Goal: Information Seeking & Learning: Check status

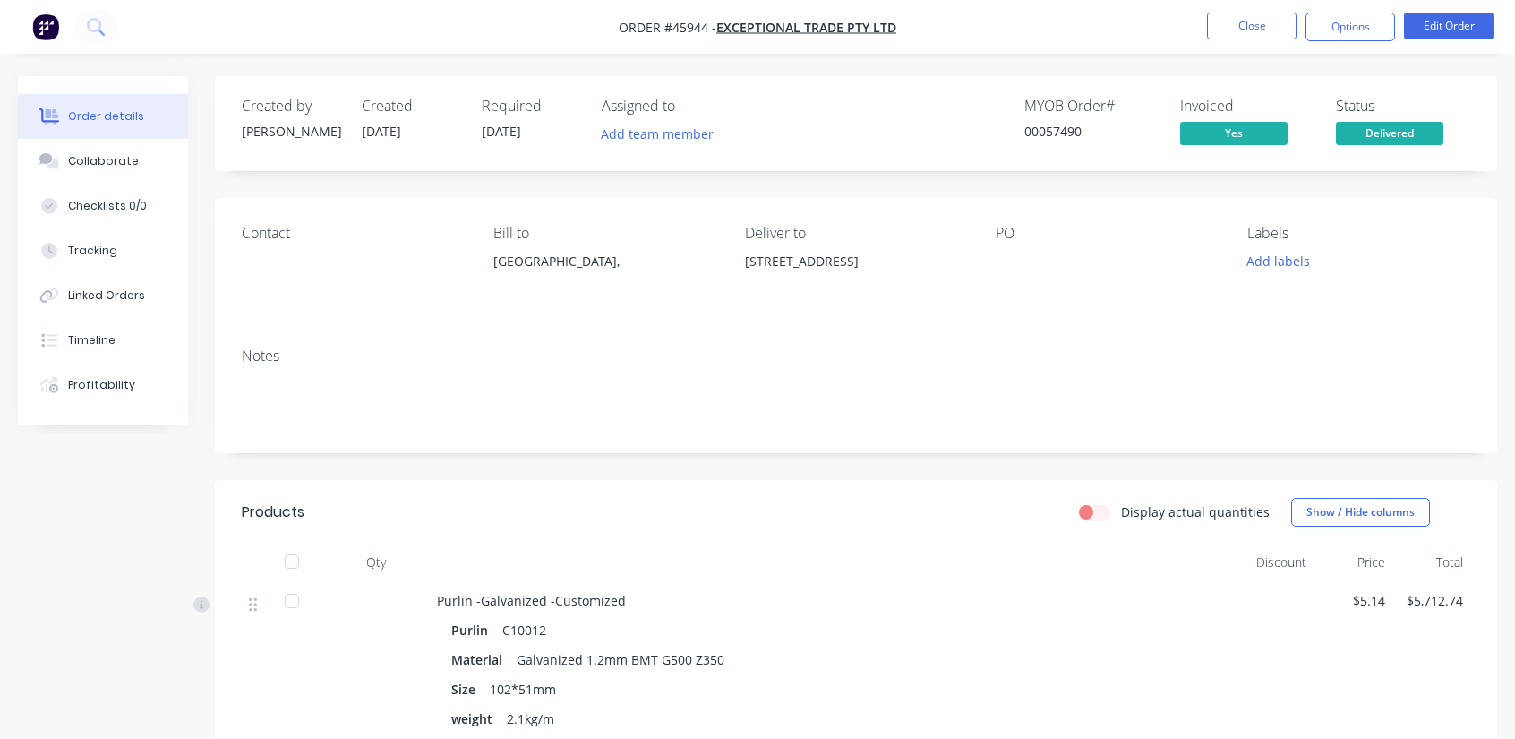
click at [48, 20] on img "button" at bounding box center [45, 26] width 27 height 27
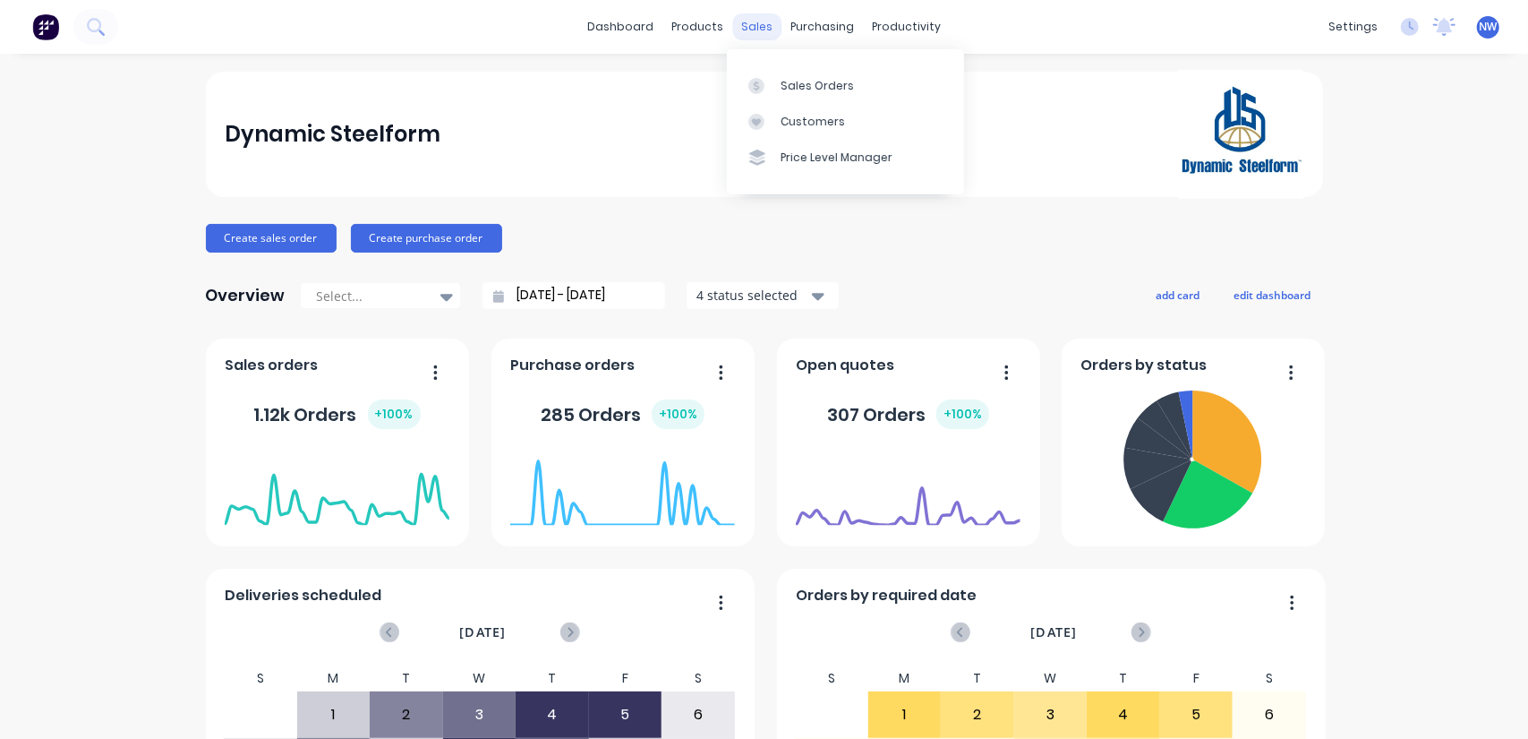
click at [745, 29] on div "sales" at bounding box center [756, 26] width 49 height 27
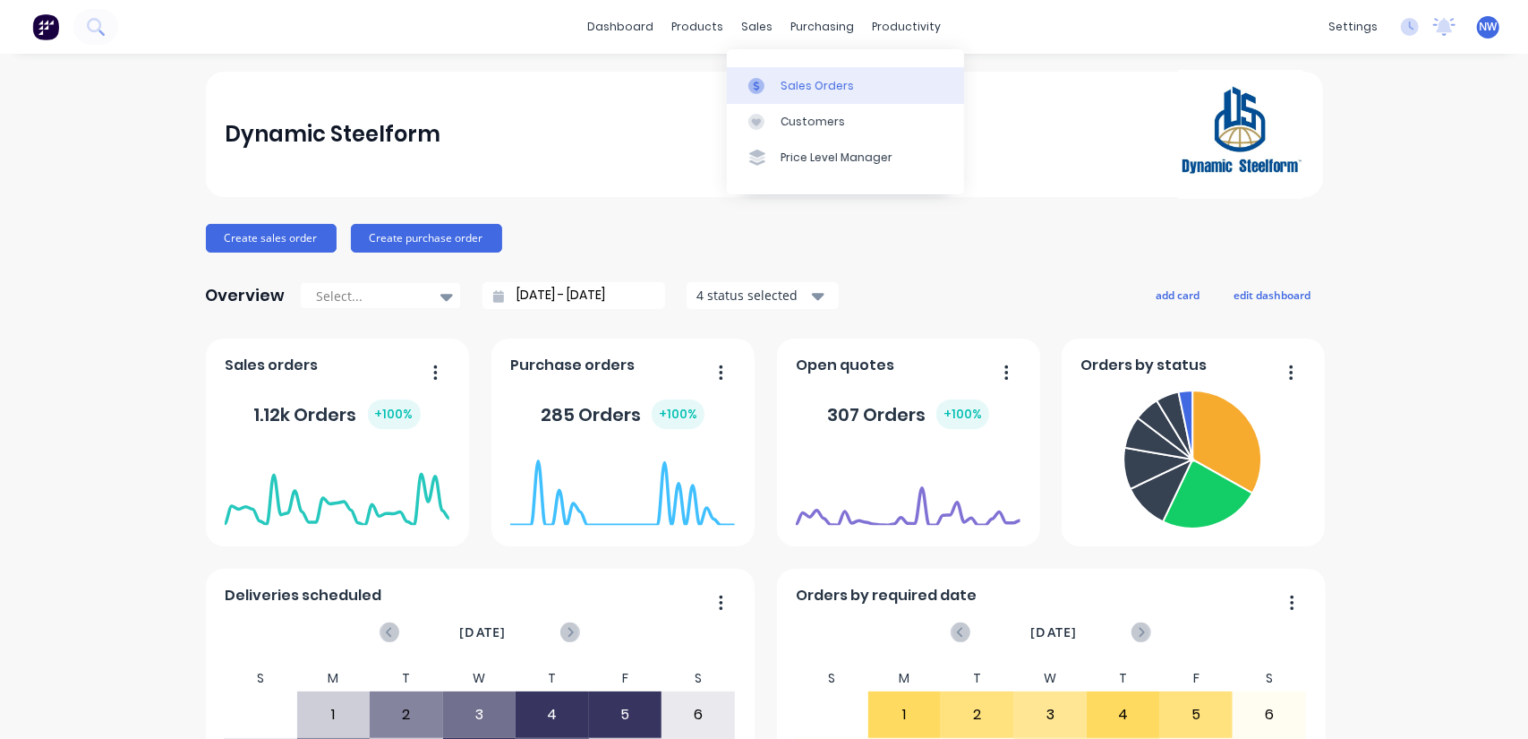
click at [788, 85] on div "Sales Orders" at bounding box center [817, 86] width 73 height 16
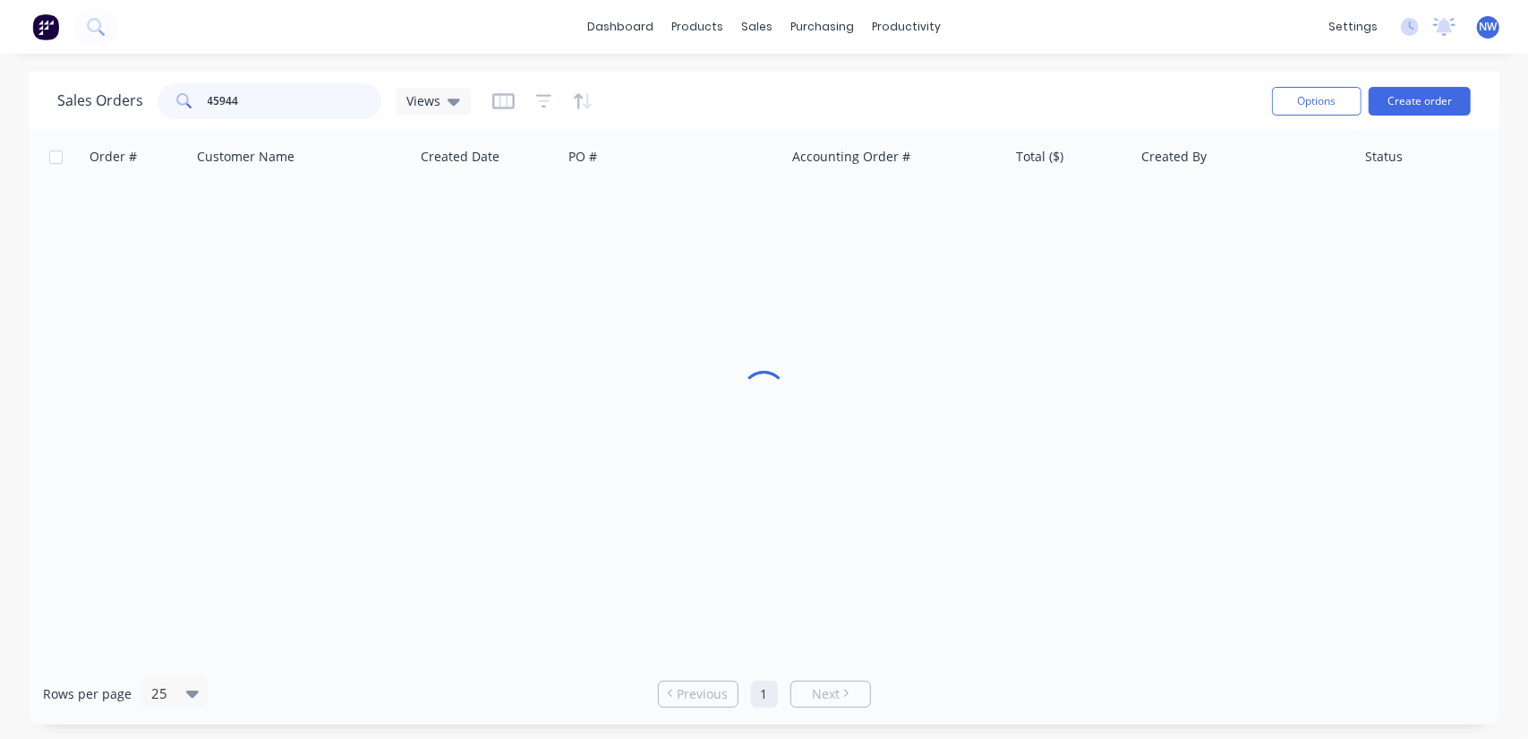
click at [258, 101] on input "45944" at bounding box center [295, 101] width 175 height 36
type input "4"
click at [307, 106] on input "text" at bounding box center [295, 101] width 175 height 36
click at [254, 99] on input "529.58" at bounding box center [295, 101] width 175 height 36
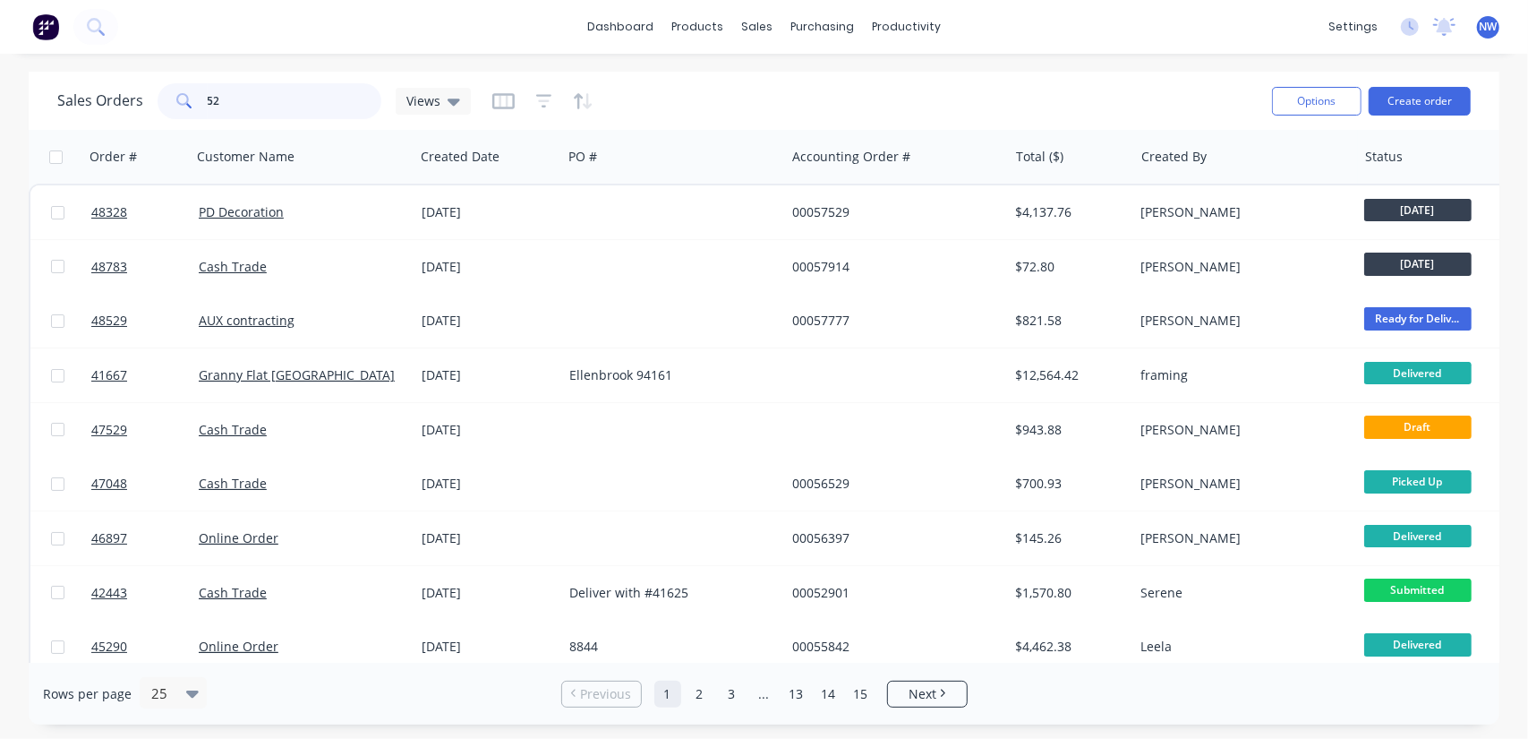
type input "5"
type input "48771"
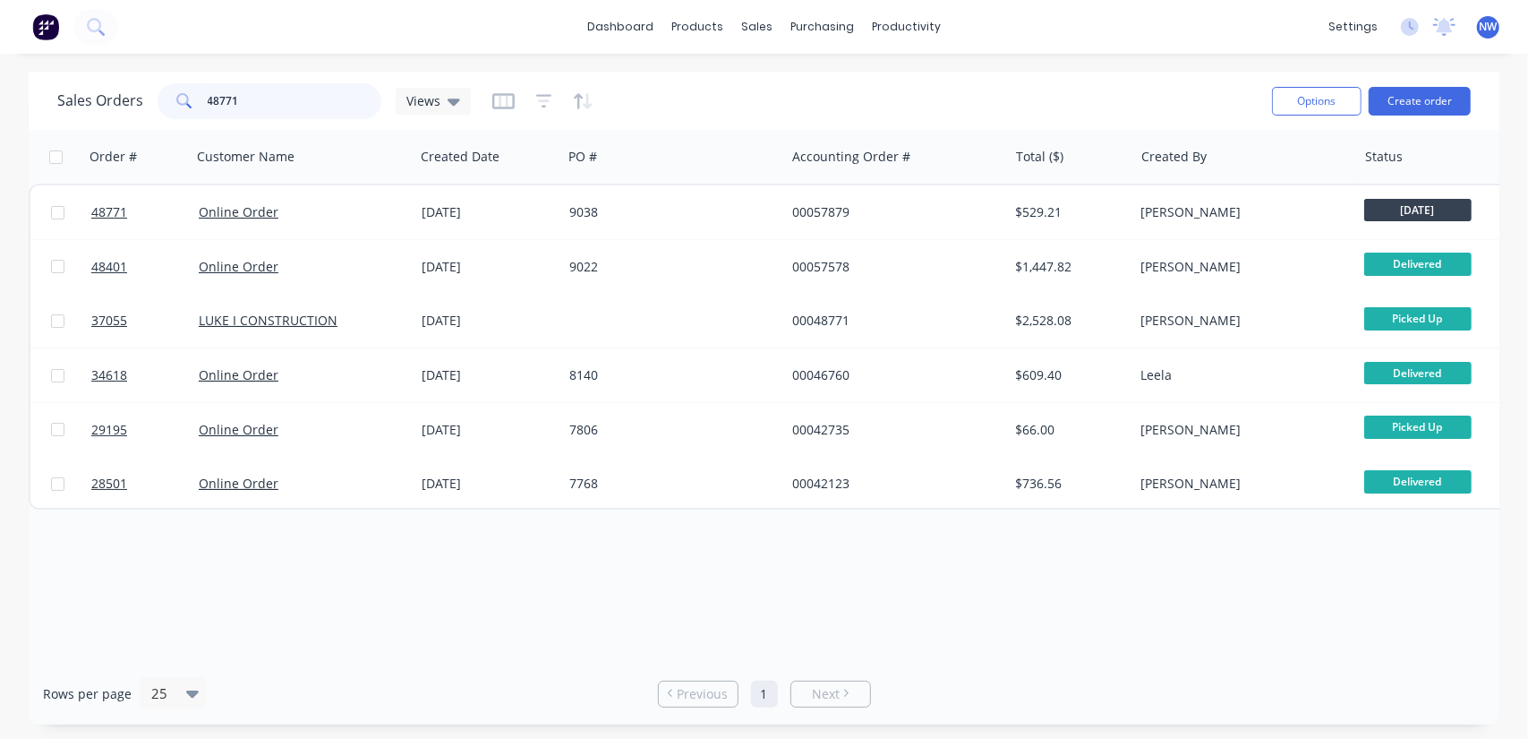
drag, startPoint x: 252, startPoint y: 98, endPoint x: 79, endPoint y: 98, distance: 172.8
click at [79, 98] on div "Sales Orders 48771 Views" at bounding box center [264, 101] width 414 height 36
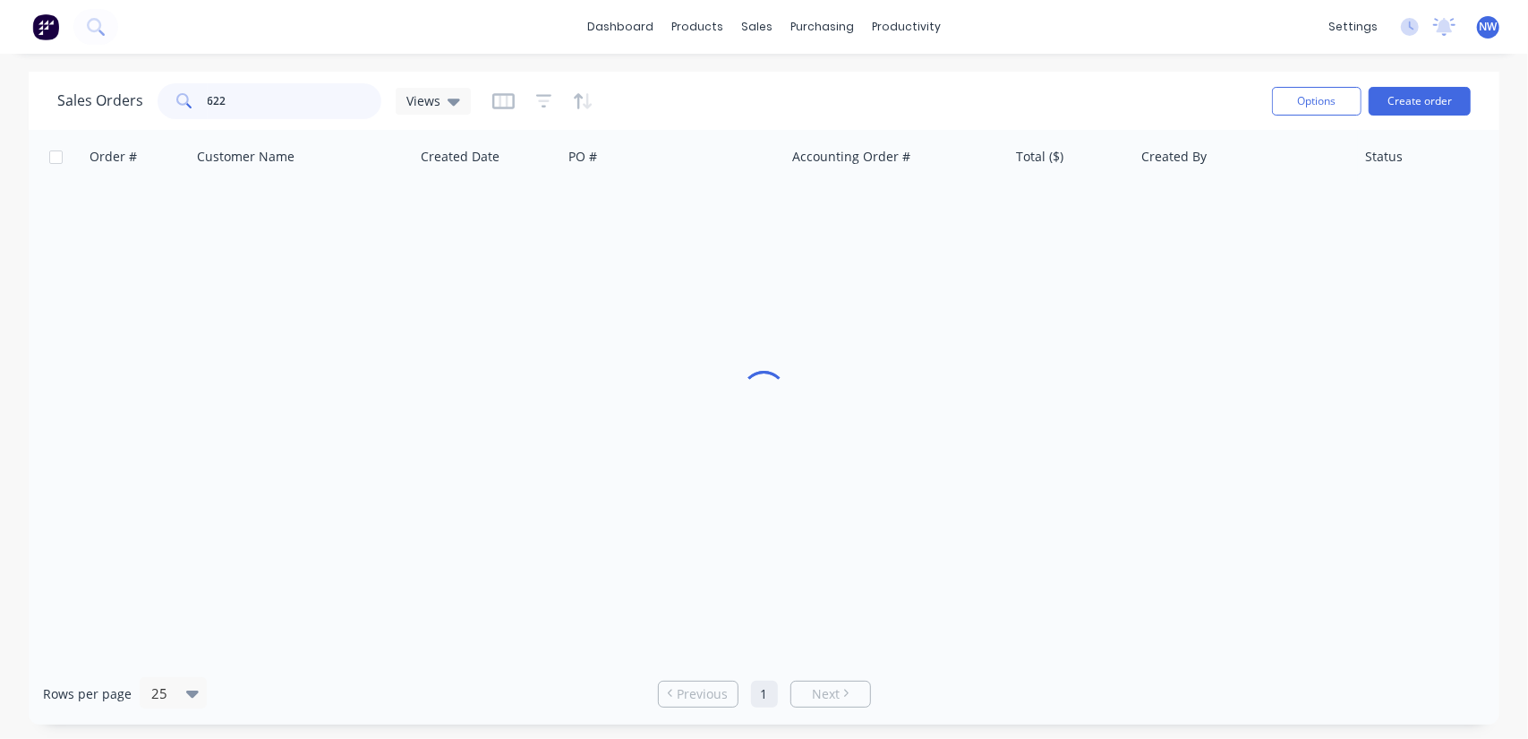
type input "622"
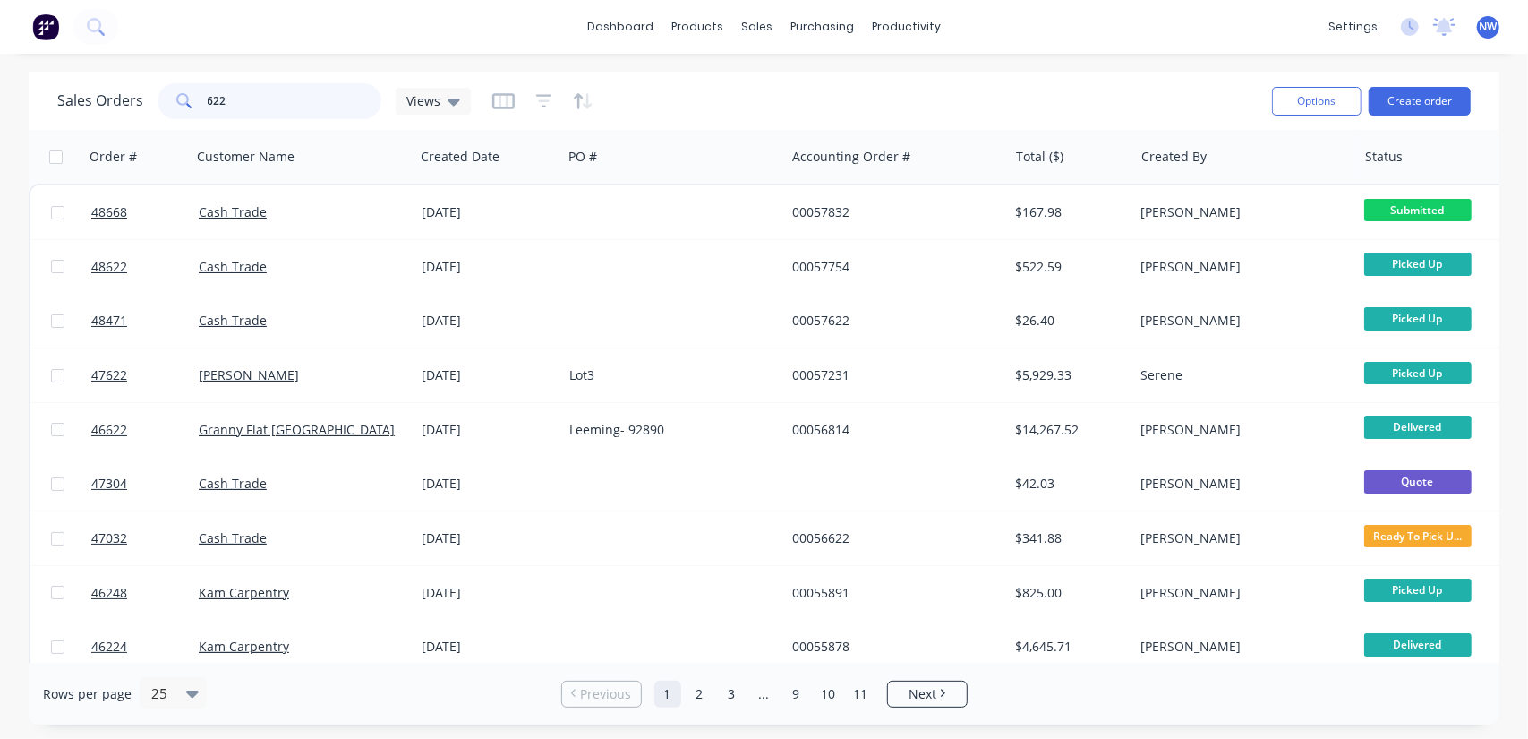
drag, startPoint x: 258, startPoint y: 102, endPoint x: 167, endPoint y: 55, distance: 102.9
click at [162, 90] on div "622" at bounding box center [270, 101] width 224 height 36
type input "266"
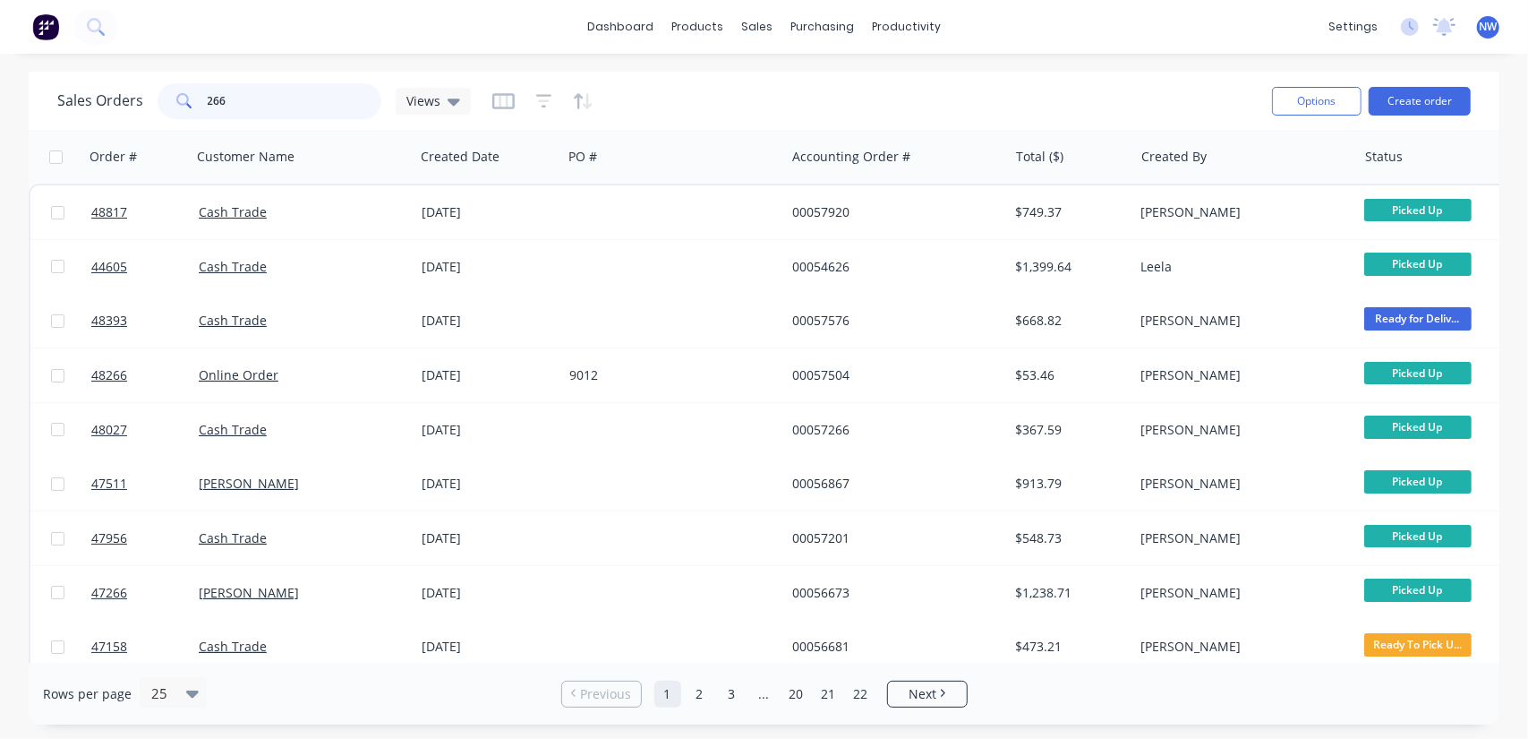
drag, startPoint x: 258, startPoint y: 103, endPoint x: 156, endPoint y: 87, distance: 103.3
click at [158, 87] on div "266" at bounding box center [270, 101] width 224 height 36
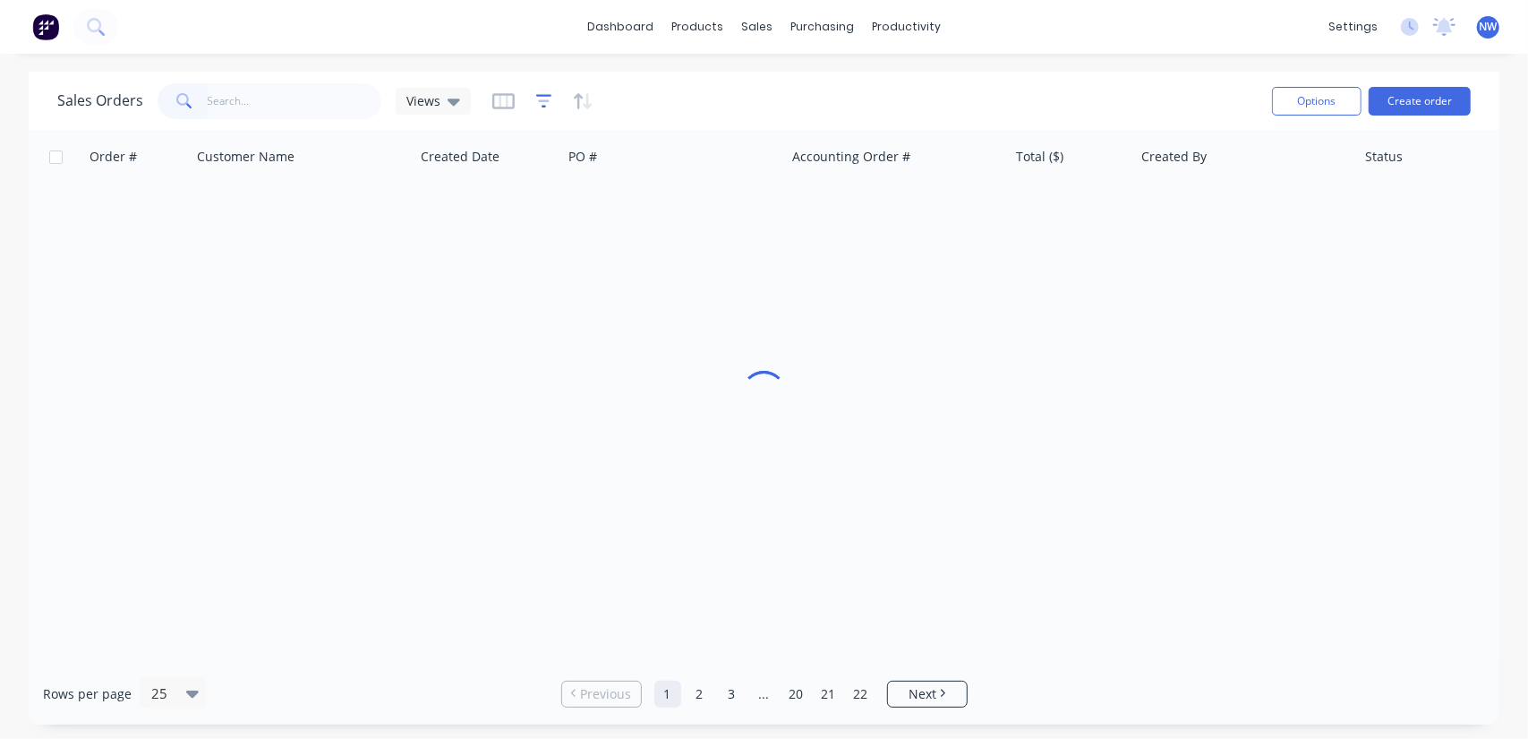
click at [544, 98] on icon "button" at bounding box center [544, 101] width 16 height 18
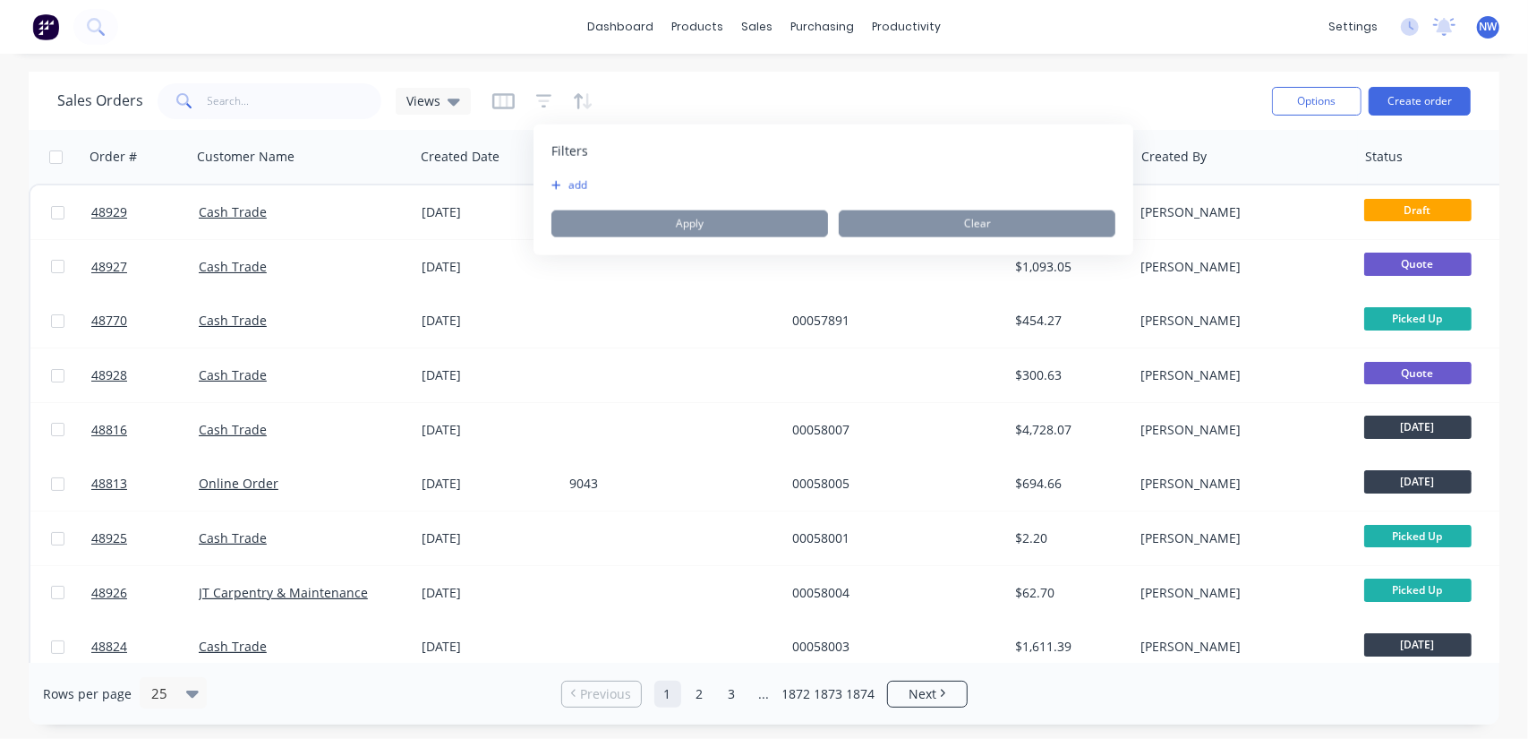
click at [556, 189] on icon "button" at bounding box center [556, 185] width 10 height 11
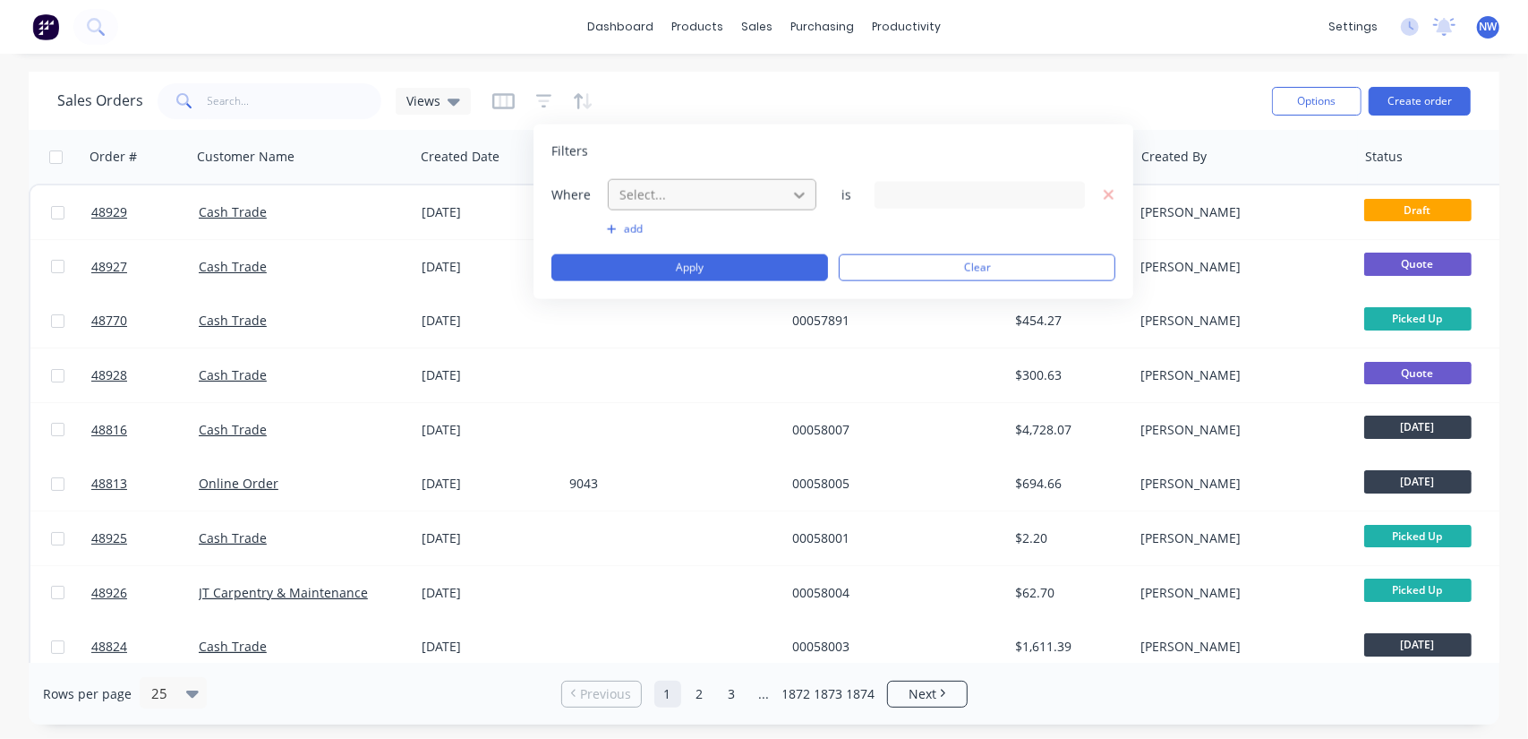
click at [786, 194] on div at bounding box center [799, 194] width 32 height 32
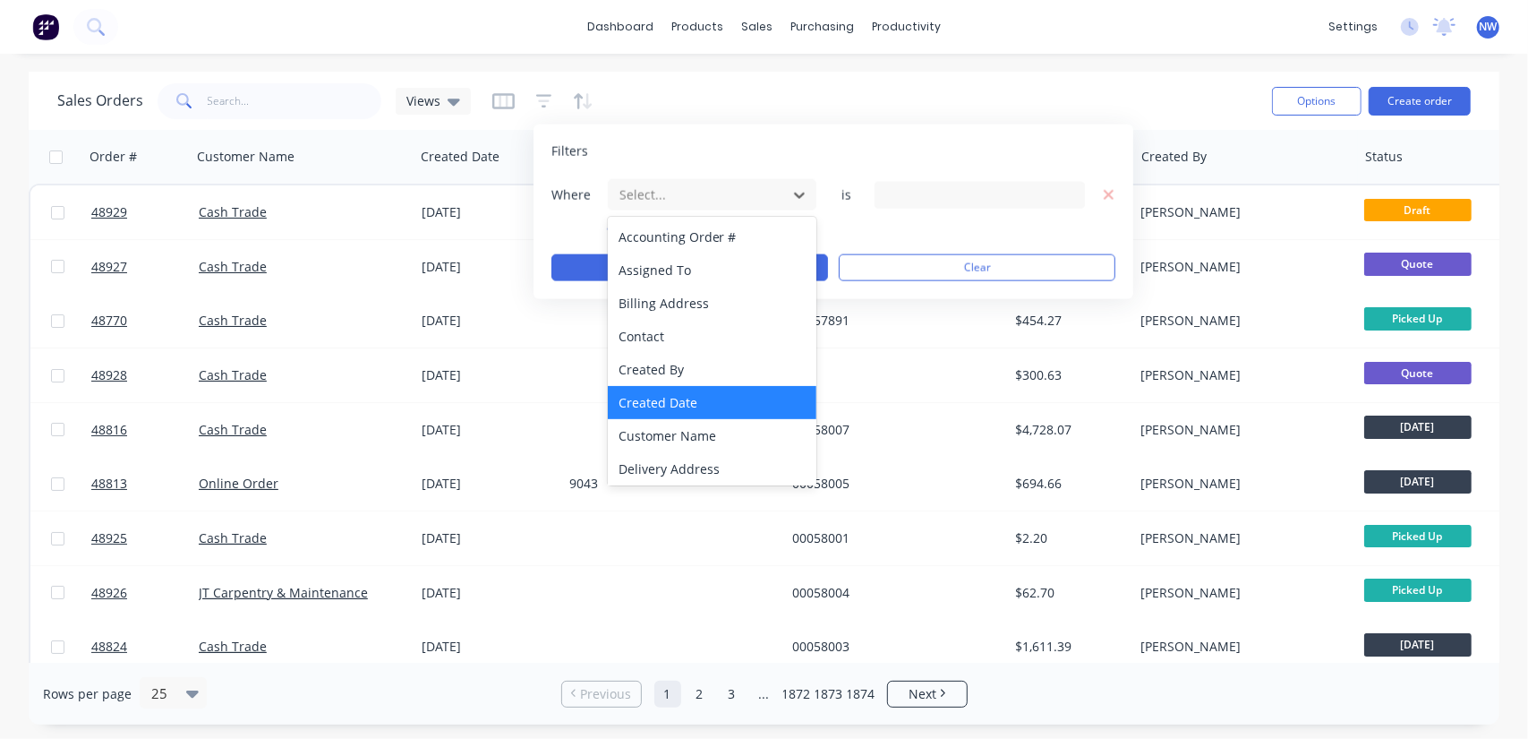
click at [664, 398] on div "Created Date" at bounding box center [712, 402] width 209 height 33
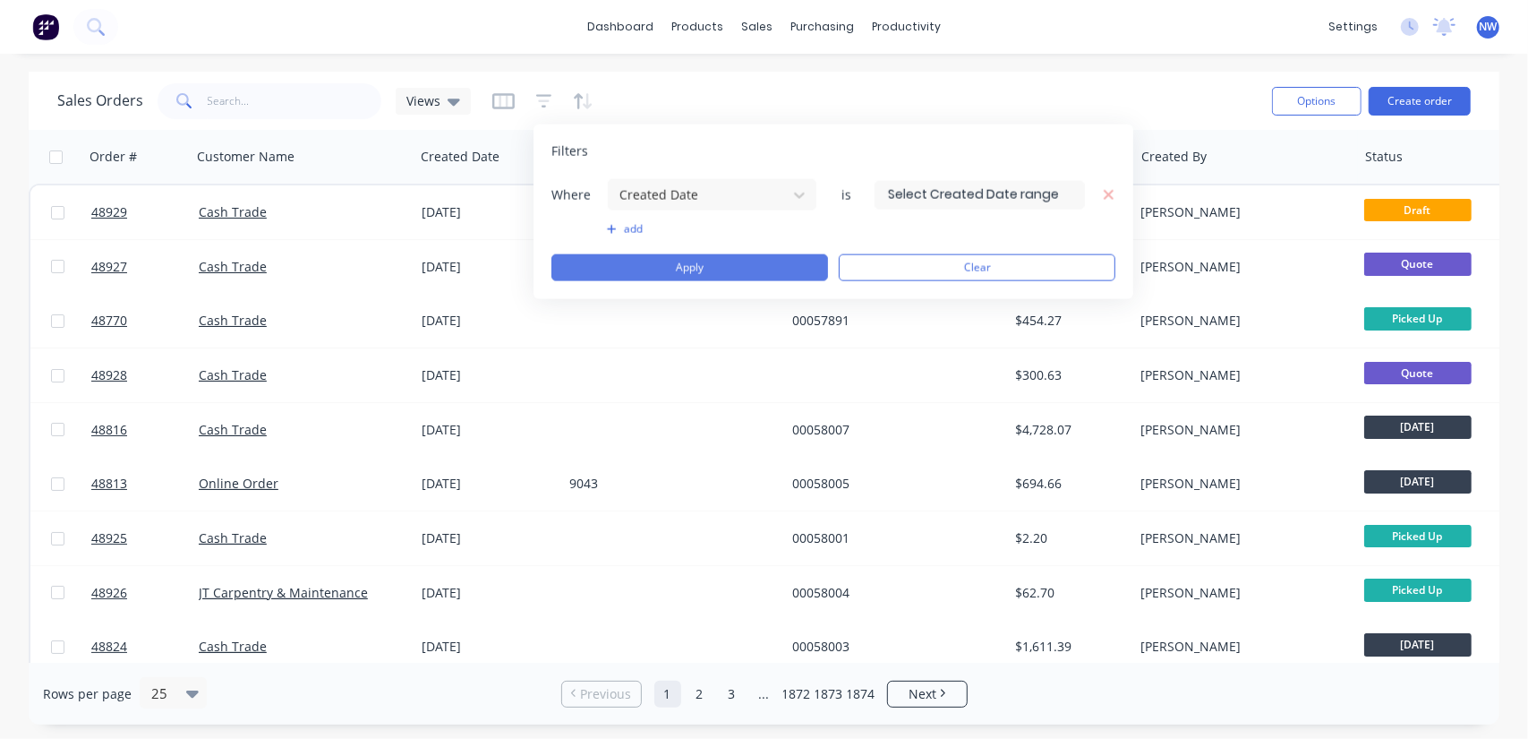
click at [689, 261] on button "Apply" at bounding box center [689, 267] width 277 height 27
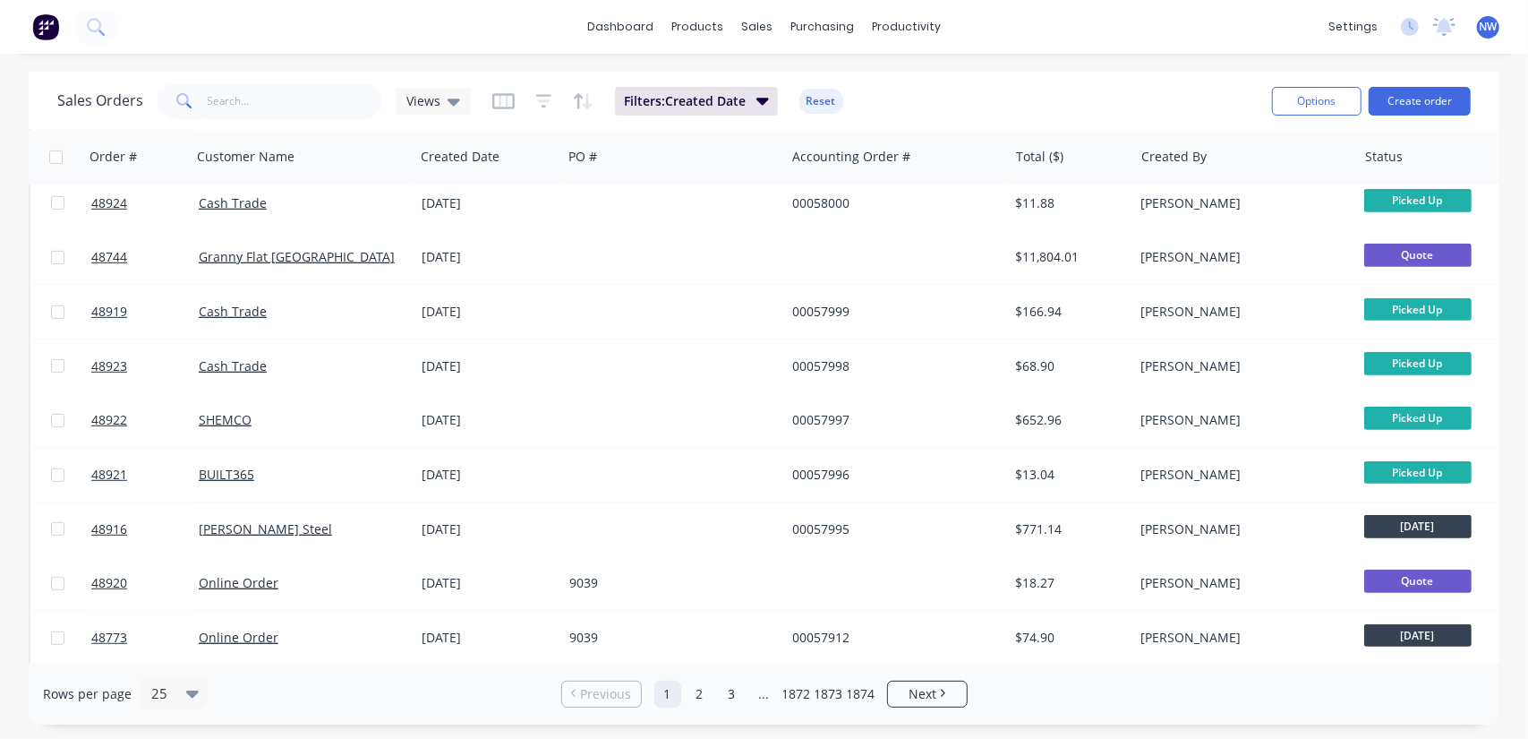
scroll to position [530, 0]
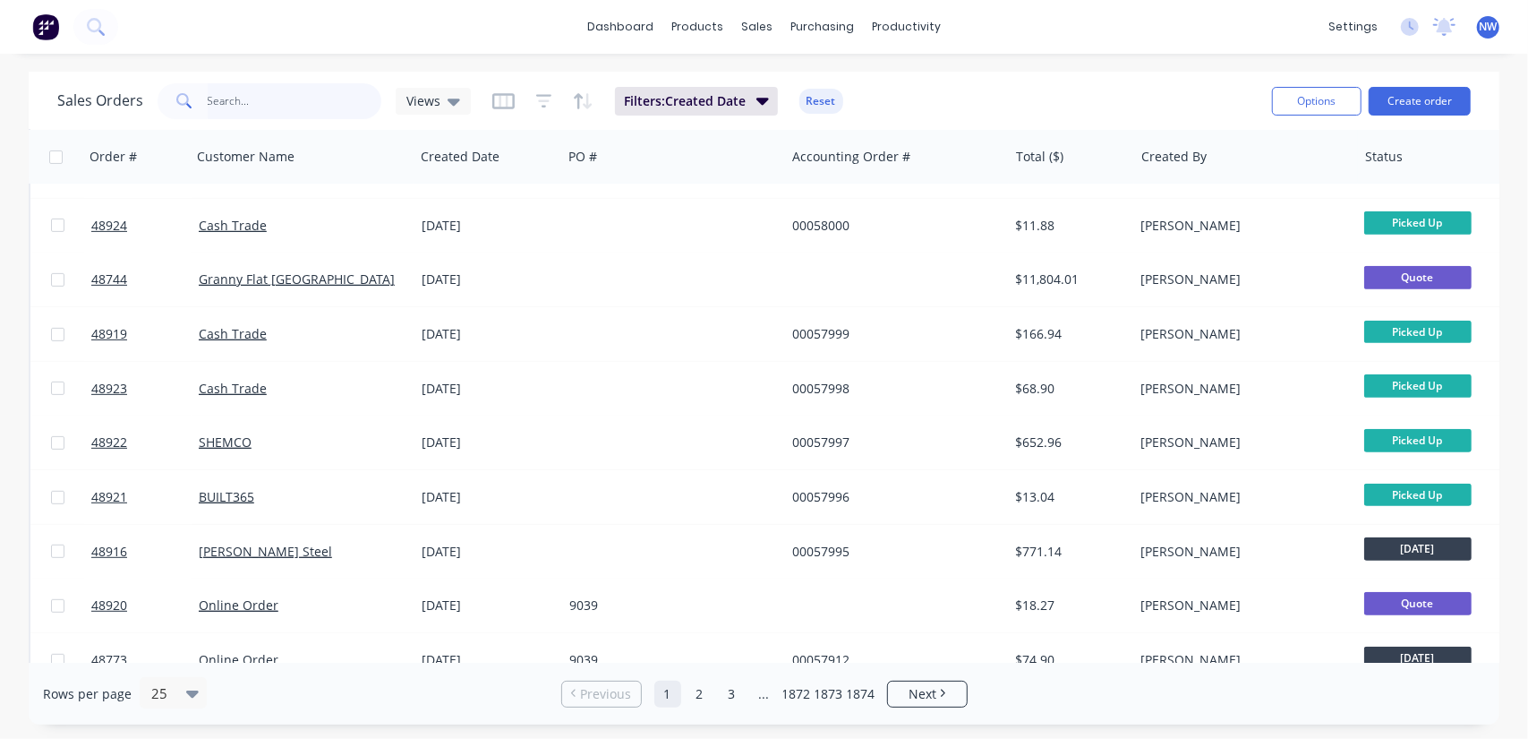
click at [262, 103] on input "text" at bounding box center [295, 101] width 175 height 36
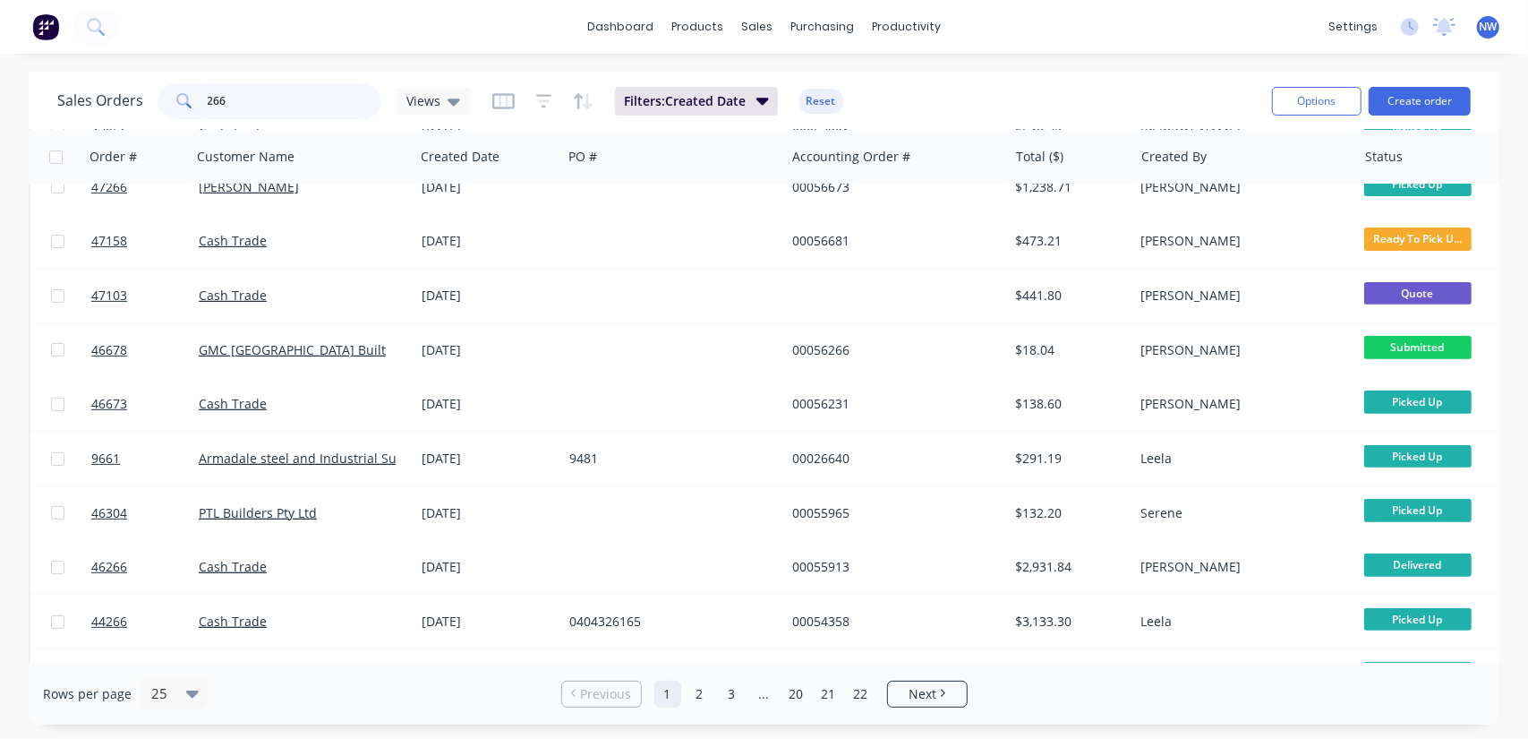
scroll to position [448, 0]
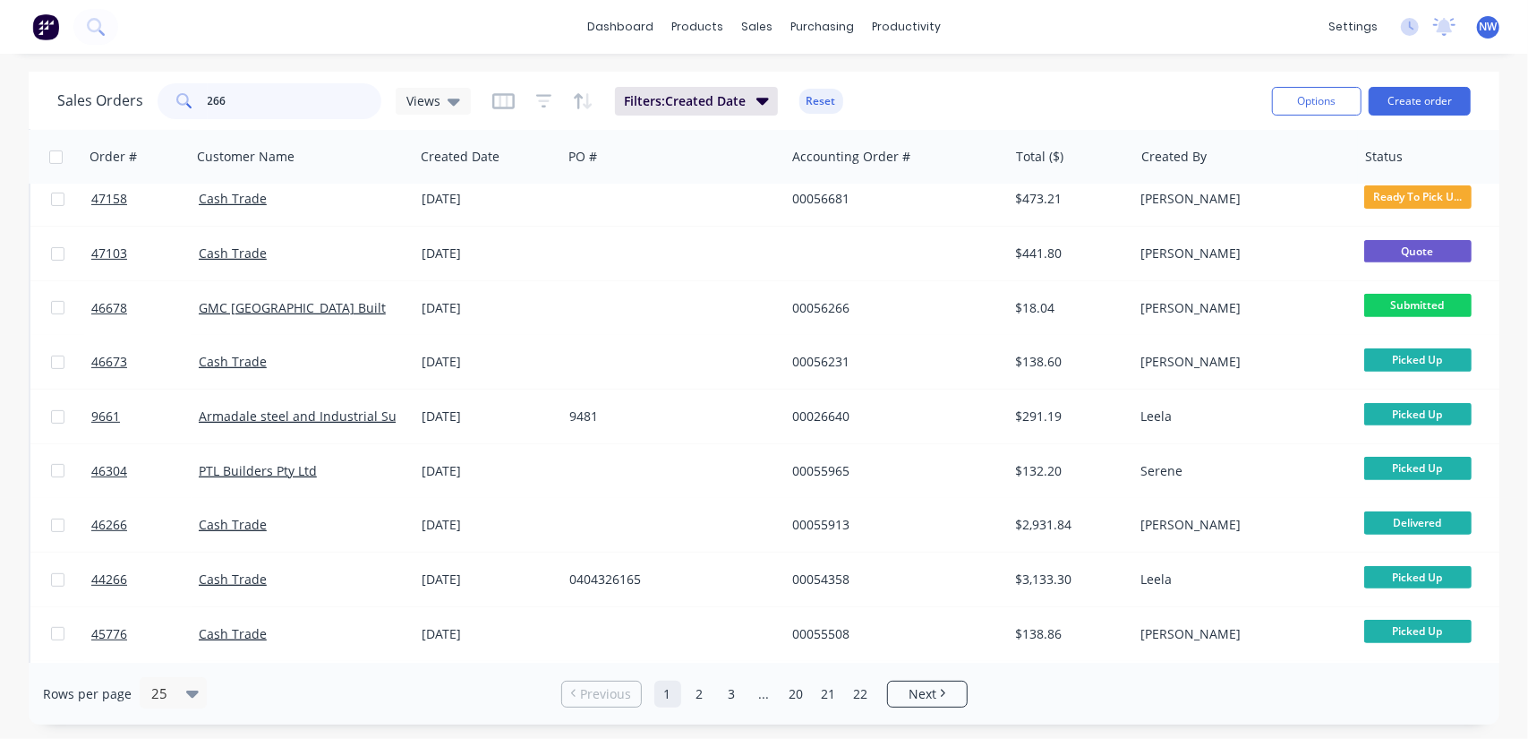
click at [259, 106] on input "266" at bounding box center [295, 101] width 175 height 36
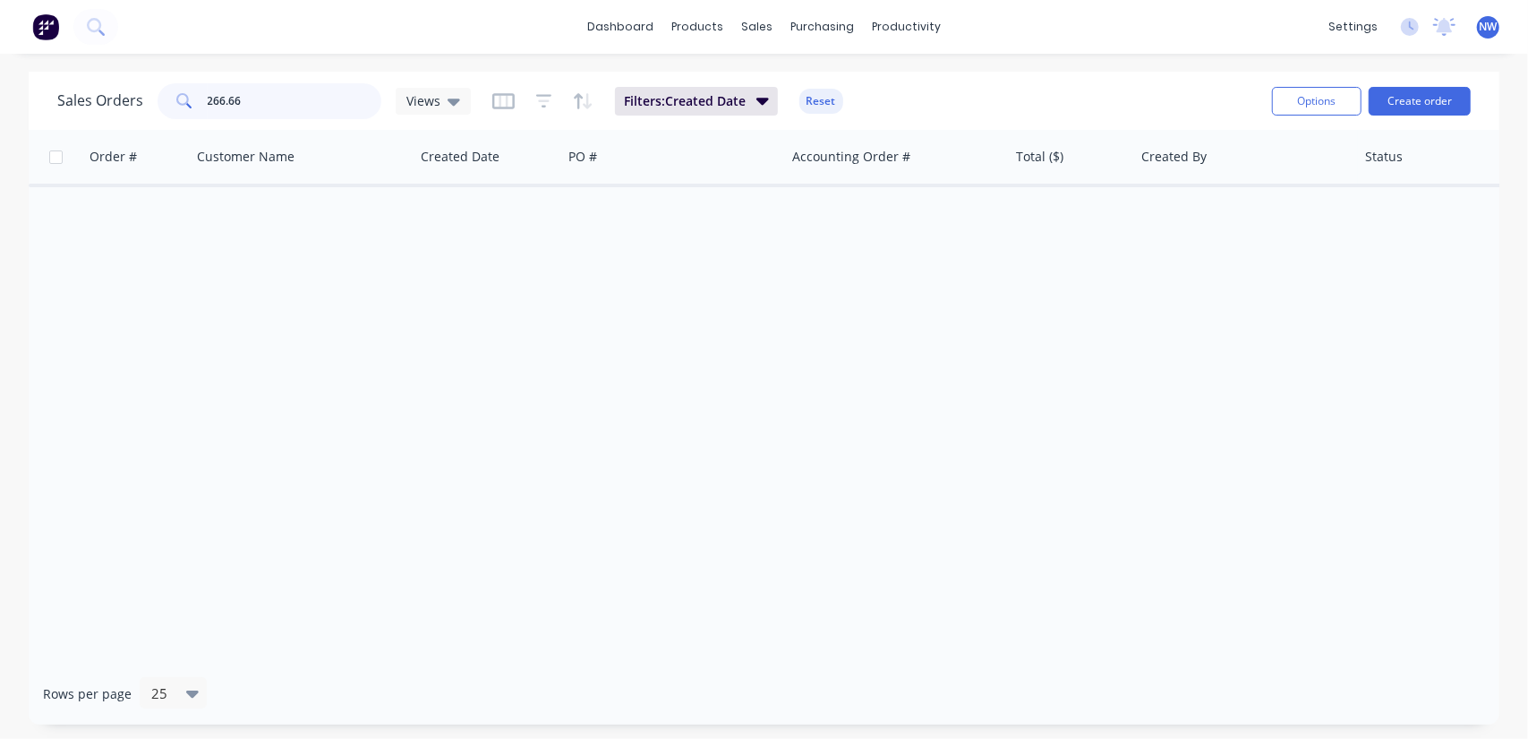
scroll to position [0, 0]
type input "2"
type input "jt"
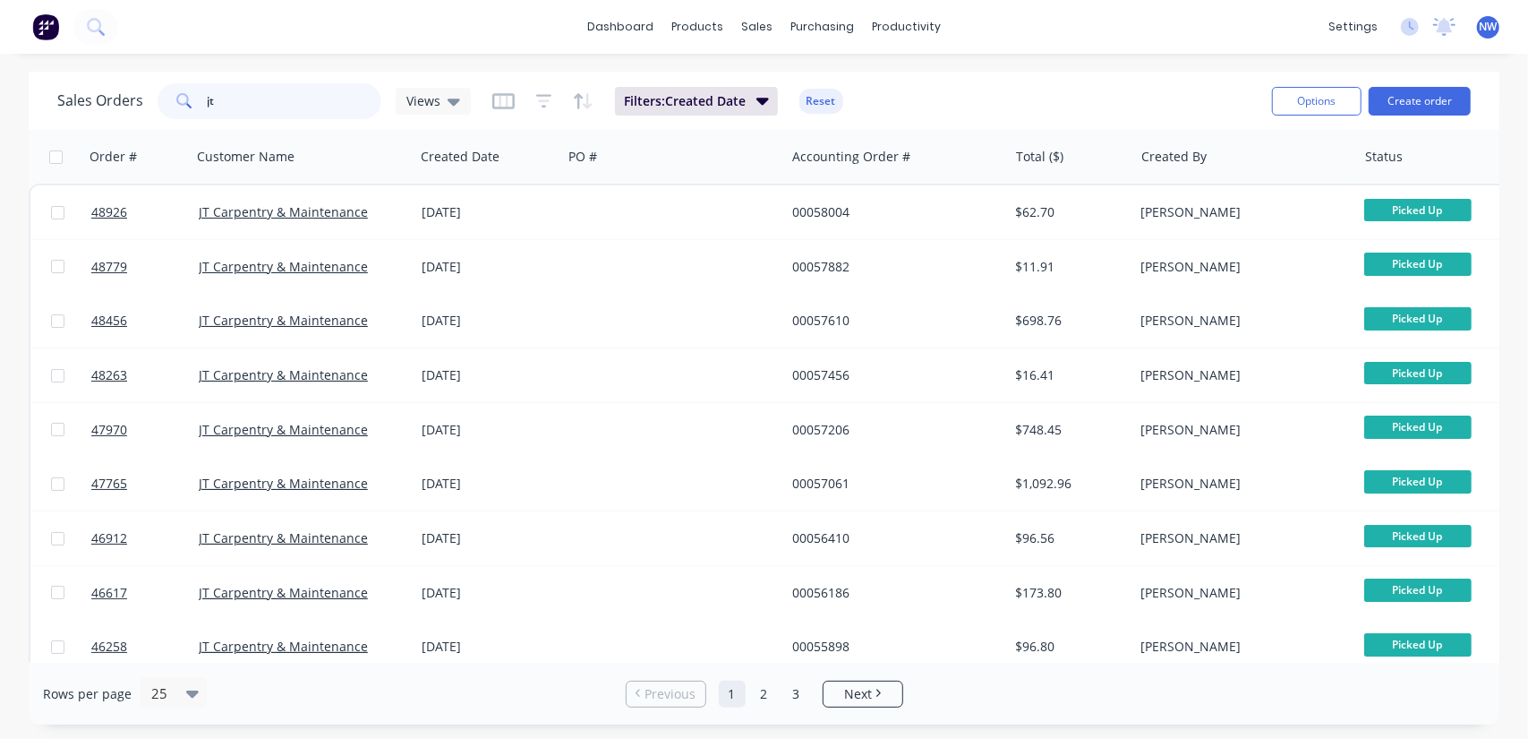
drag, startPoint x: 248, startPoint y: 110, endPoint x: 175, endPoint y: 96, distance: 73.9
click at [175, 96] on div "jt" at bounding box center [270, 101] width 224 height 36
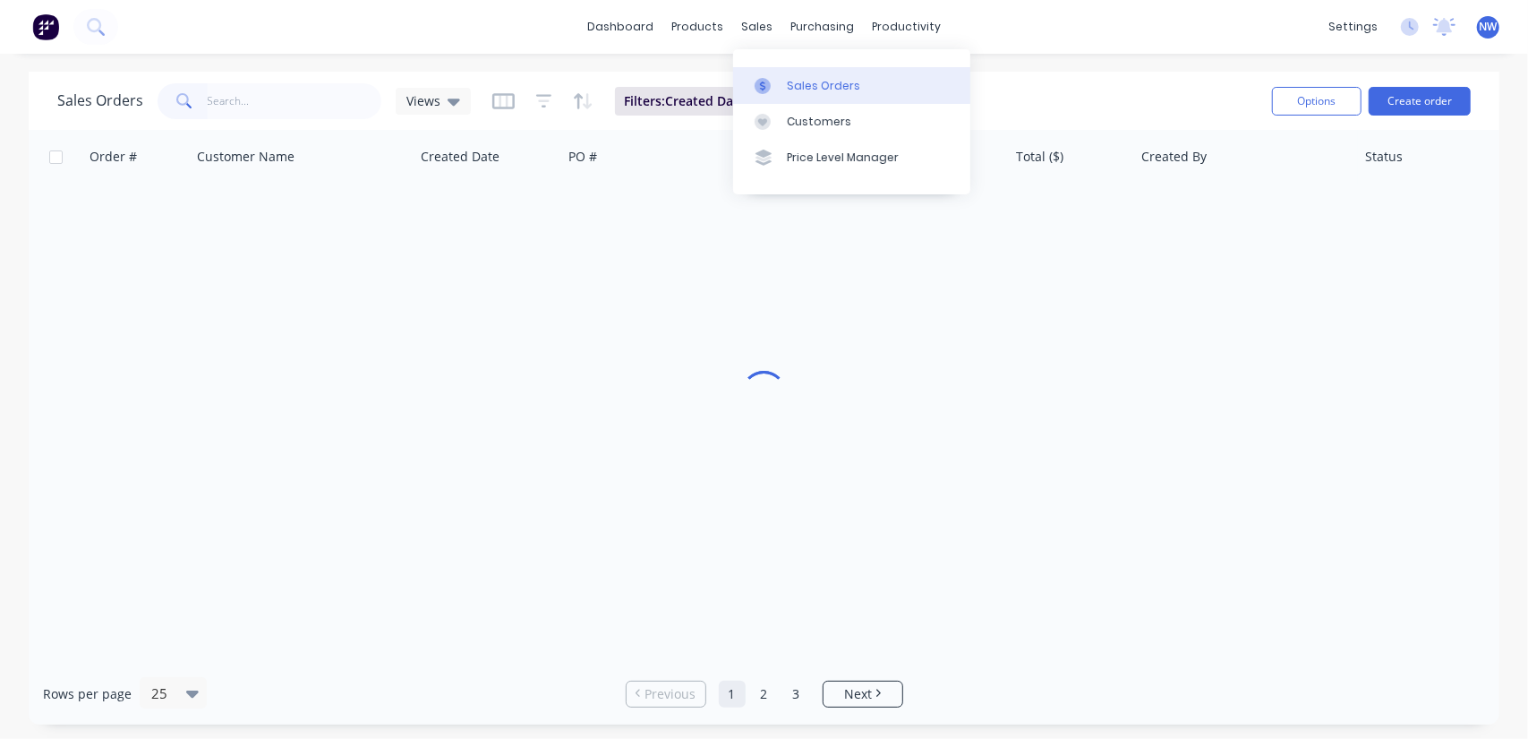
click at [777, 83] on div at bounding box center [768, 86] width 27 height 16
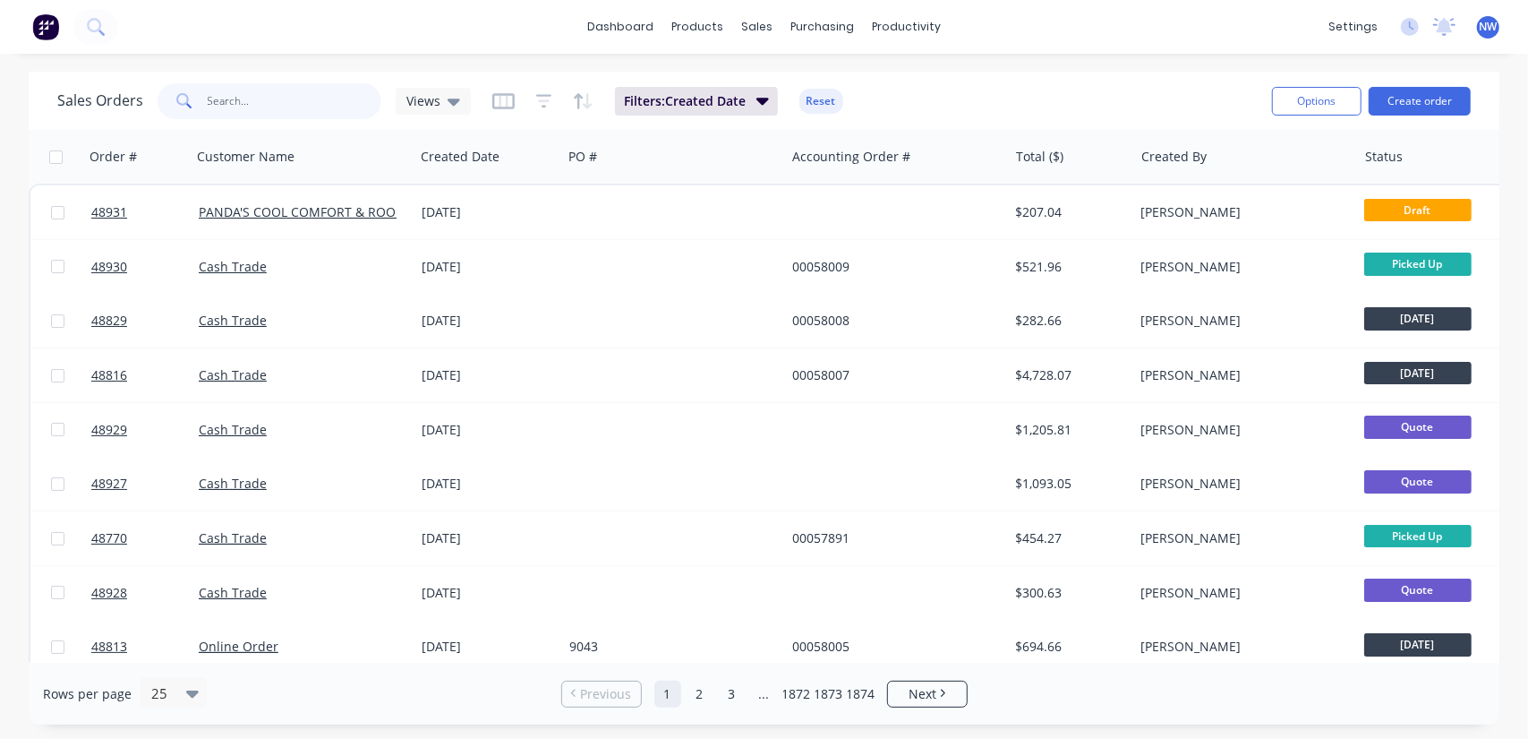
click at [265, 98] on input "text" at bounding box center [295, 101] width 175 height 36
click at [807, 103] on button "Reset" at bounding box center [821, 101] width 44 height 25
click at [499, 103] on icon "button" at bounding box center [503, 101] width 9 height 12
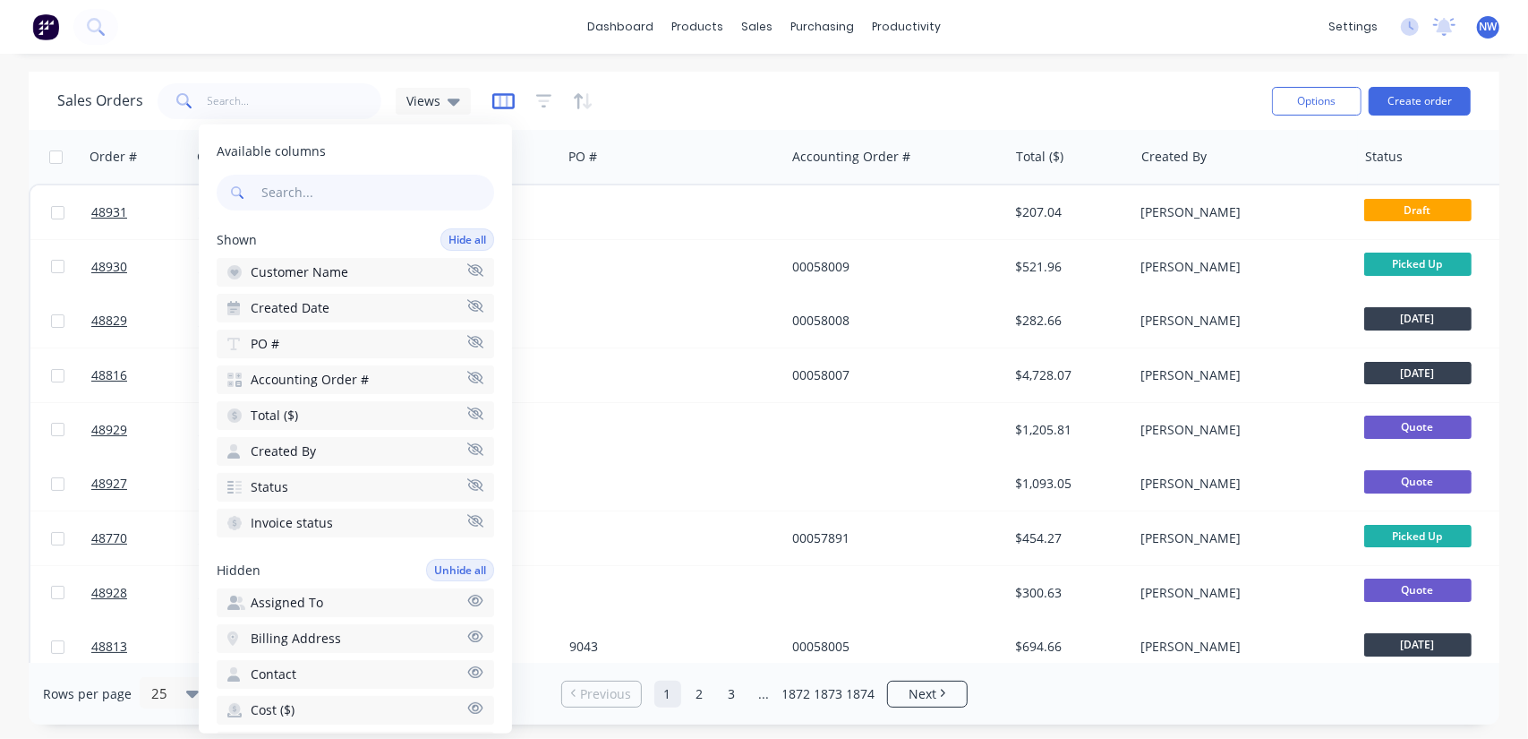
click at [499, 102] on icon "button" at bounding box center [503, 101] width 9 height 12
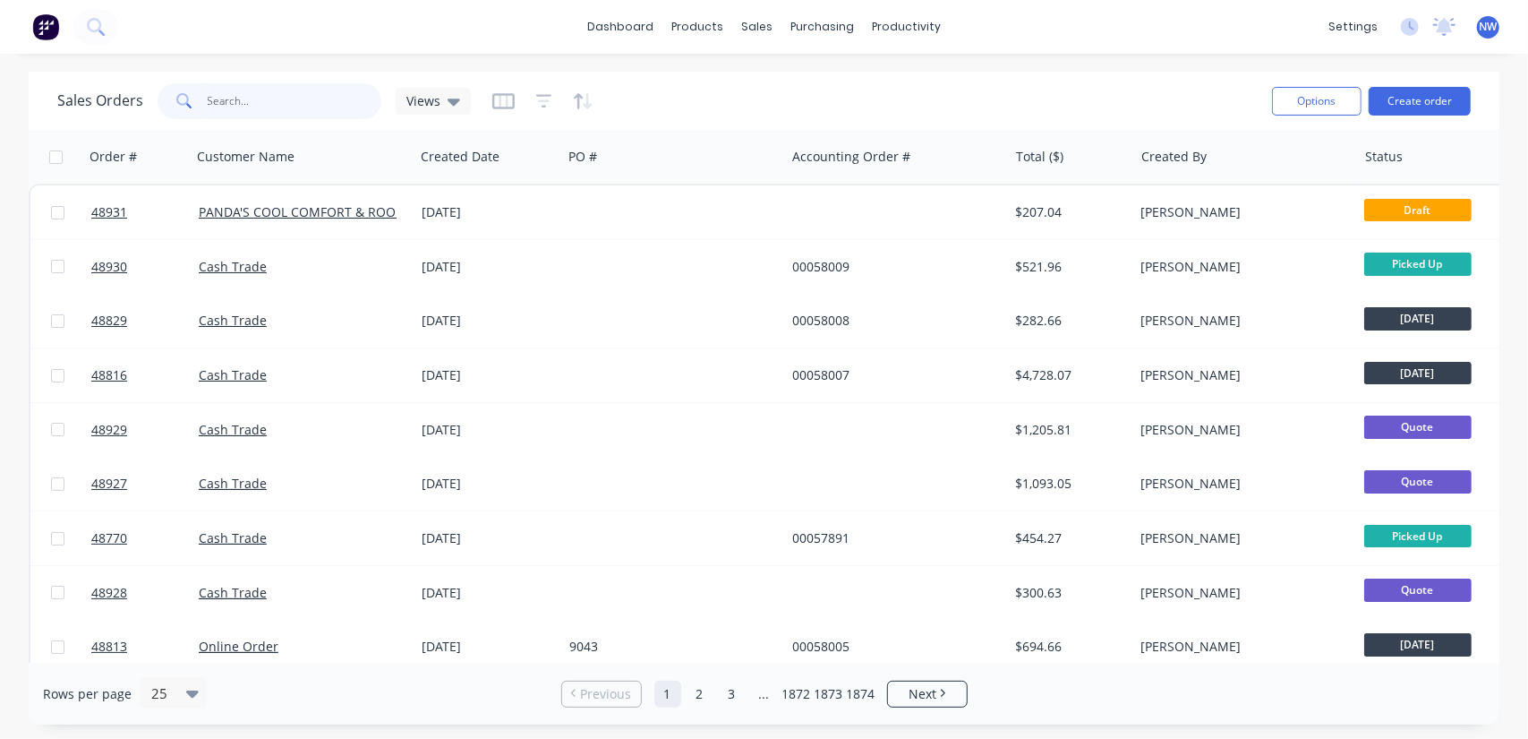
click at [296, 95] on input "text" at bounding box center [295, 101] width 175 height 36
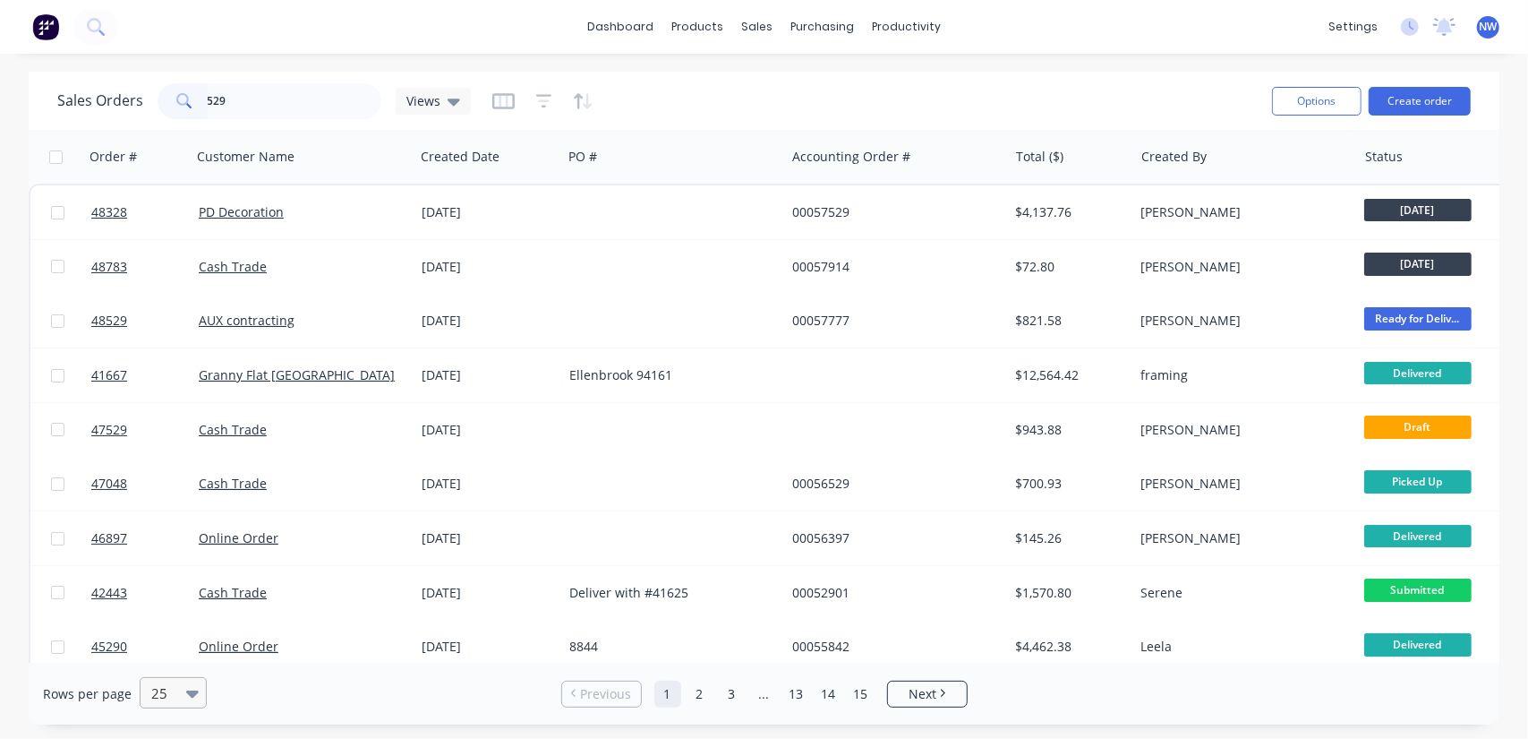
click at [186, 697] on icon at bounding box center [192, 693] width 13 height 20
click at [158, 649] on div "100" at bounding box center [169, 649] width 67 height 33
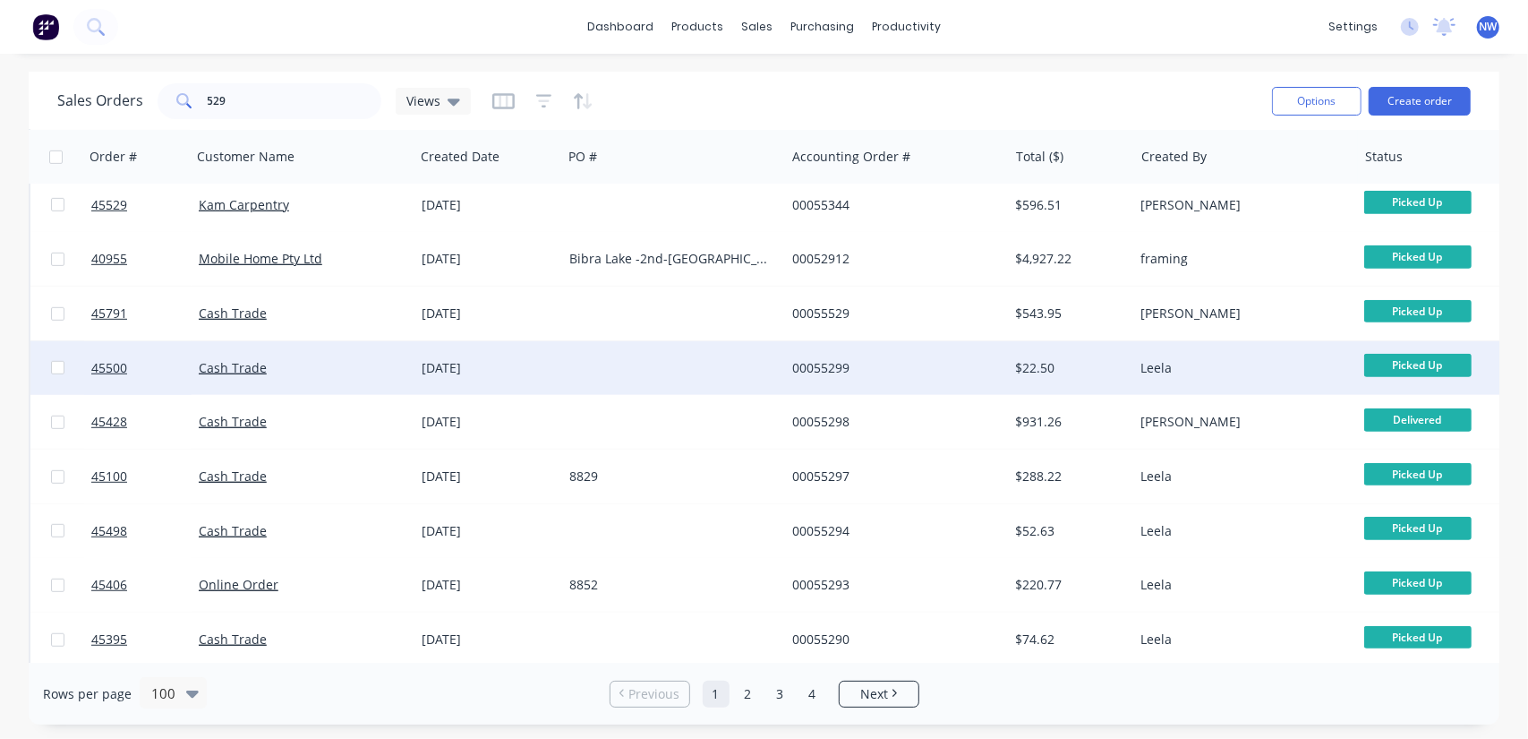
scroll to position [716, 0]
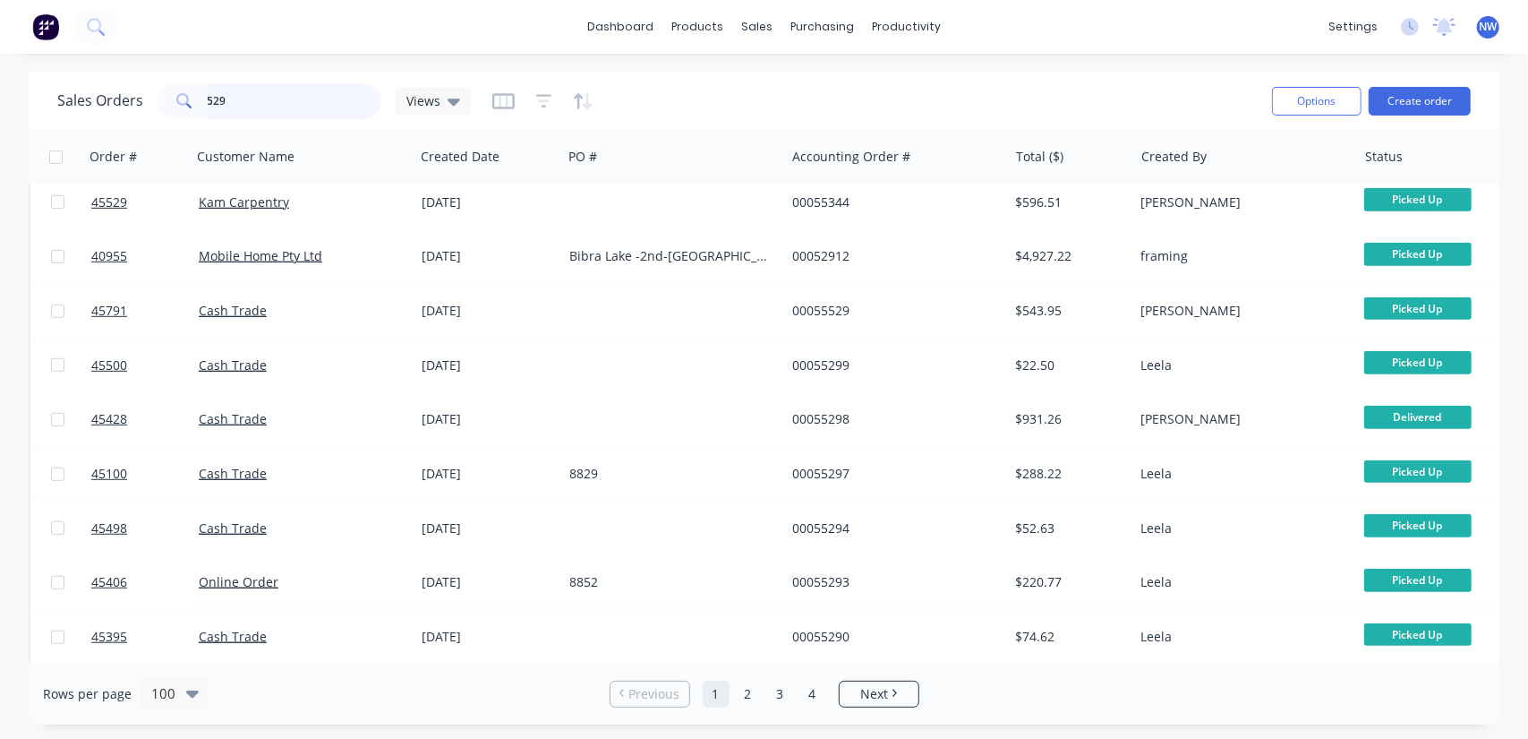
click at [252, 101] on input "529" at bounding box center [295, 101] width 175 height 36
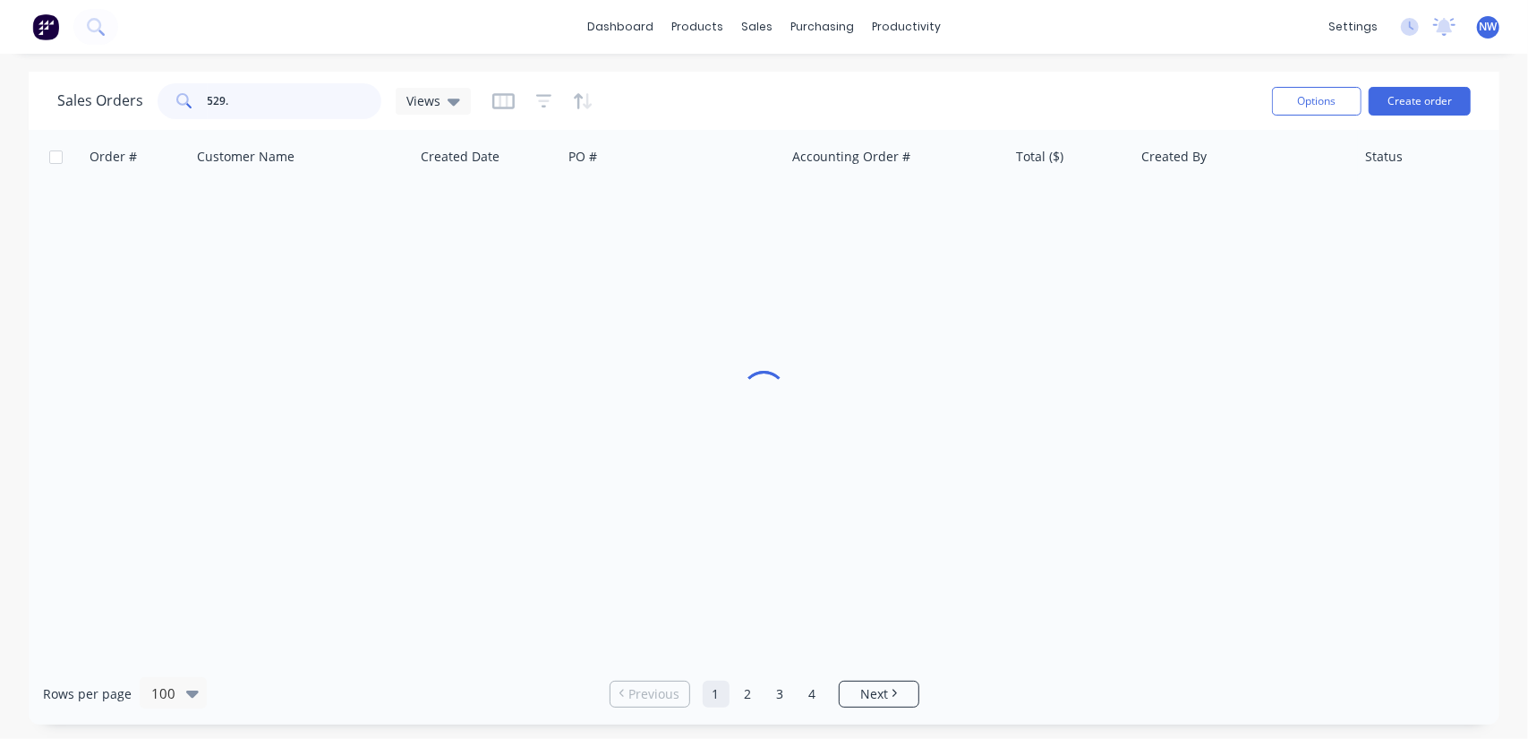
scroll to position [9, 0]
type input "529"
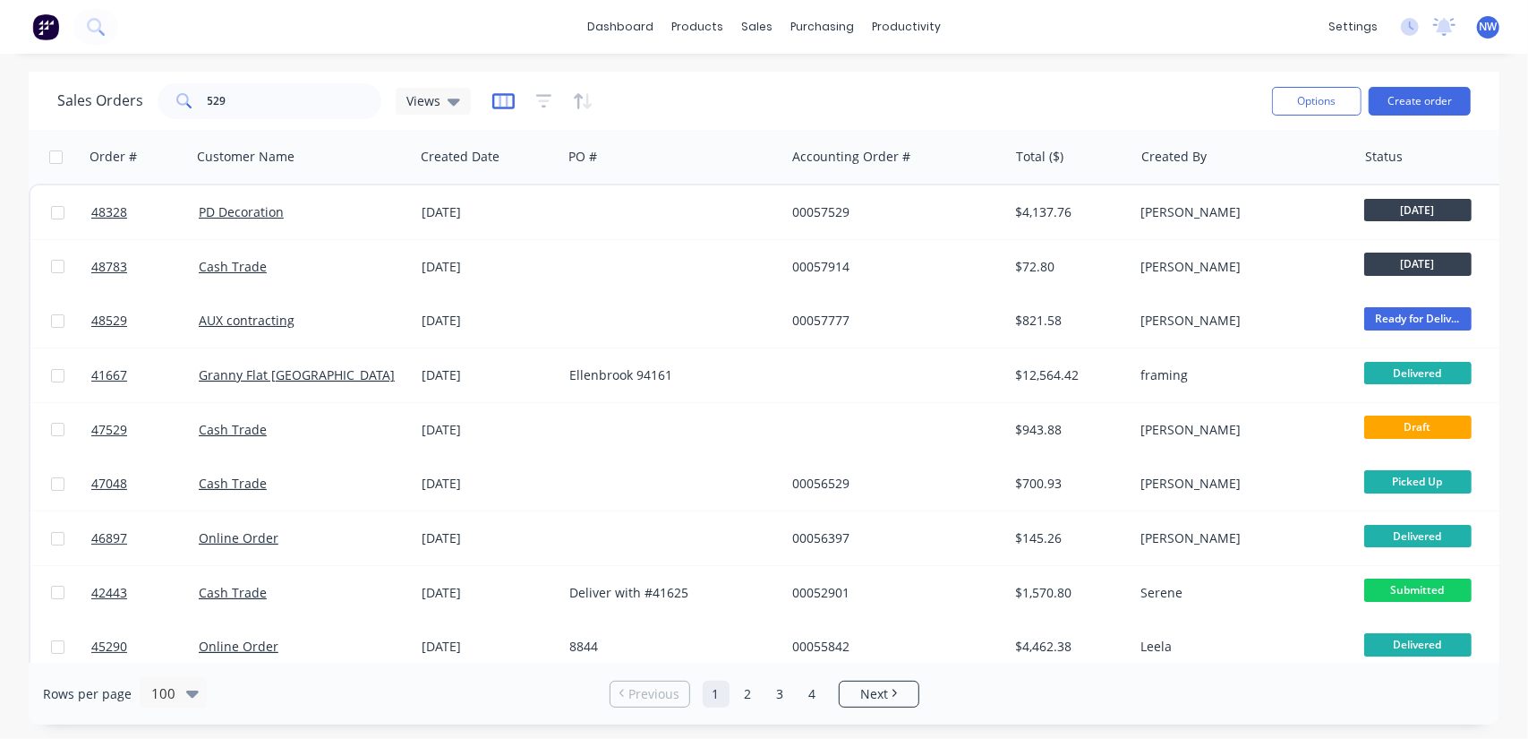
click at [498, 107] on icon "button" at bounding box center [503, 101] width 22 height 16
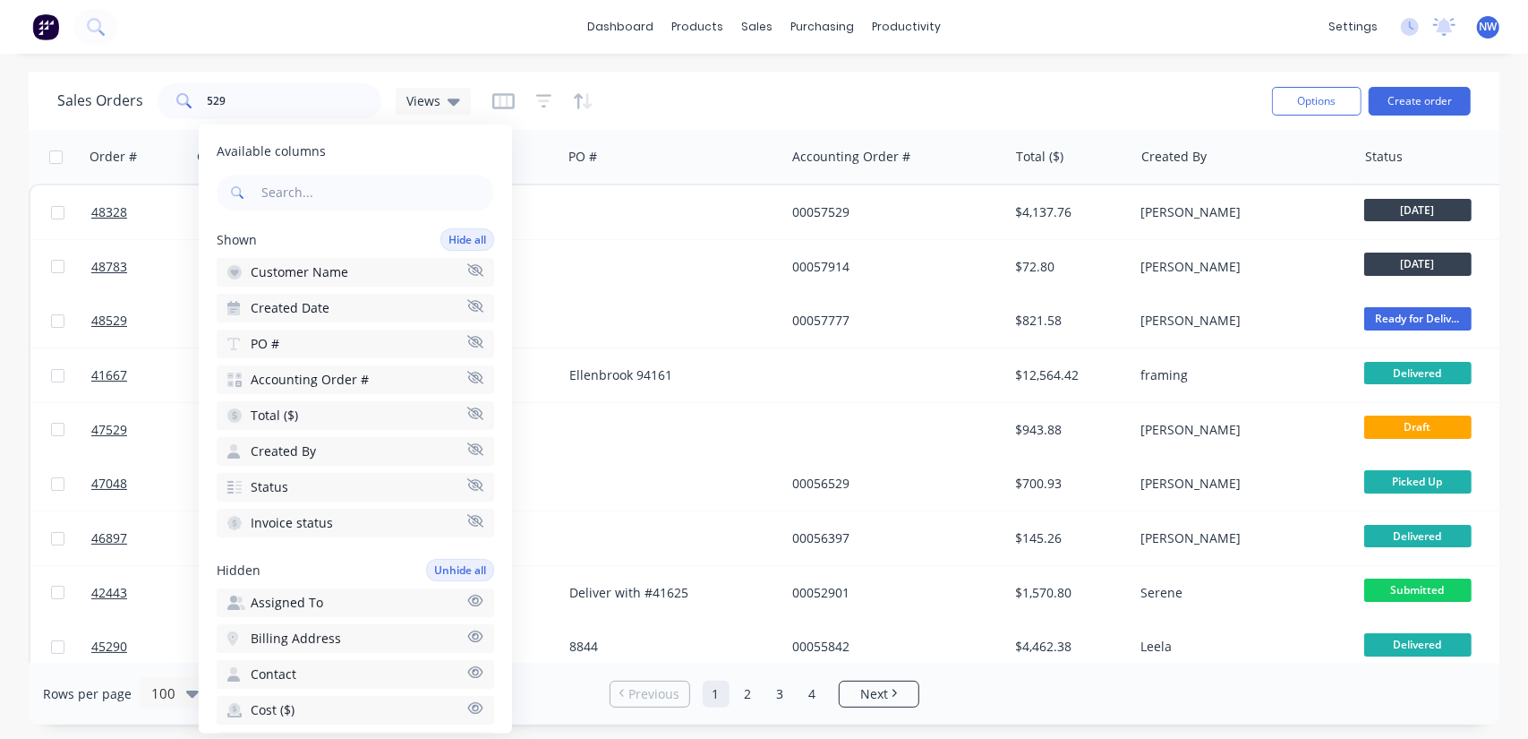
click at [498, 111] on button "button" at bounding box center [503, 101] width 22 height 29
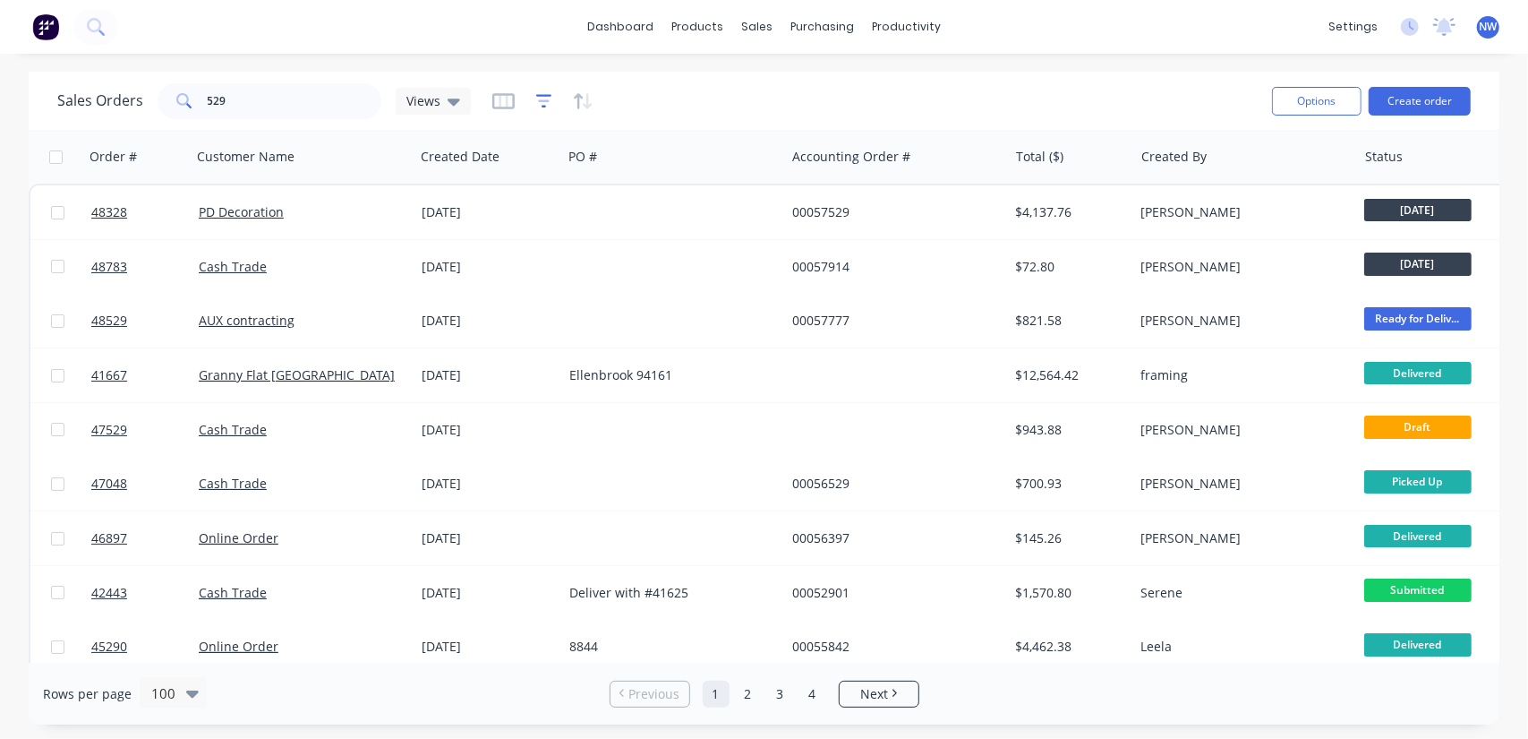
click at [541, 101] on icon "button" at bounding box center [544, 100] width 12 height 3
click at [584, 95] on icon "button" at bounding box center [587, 101] width 9 height 16
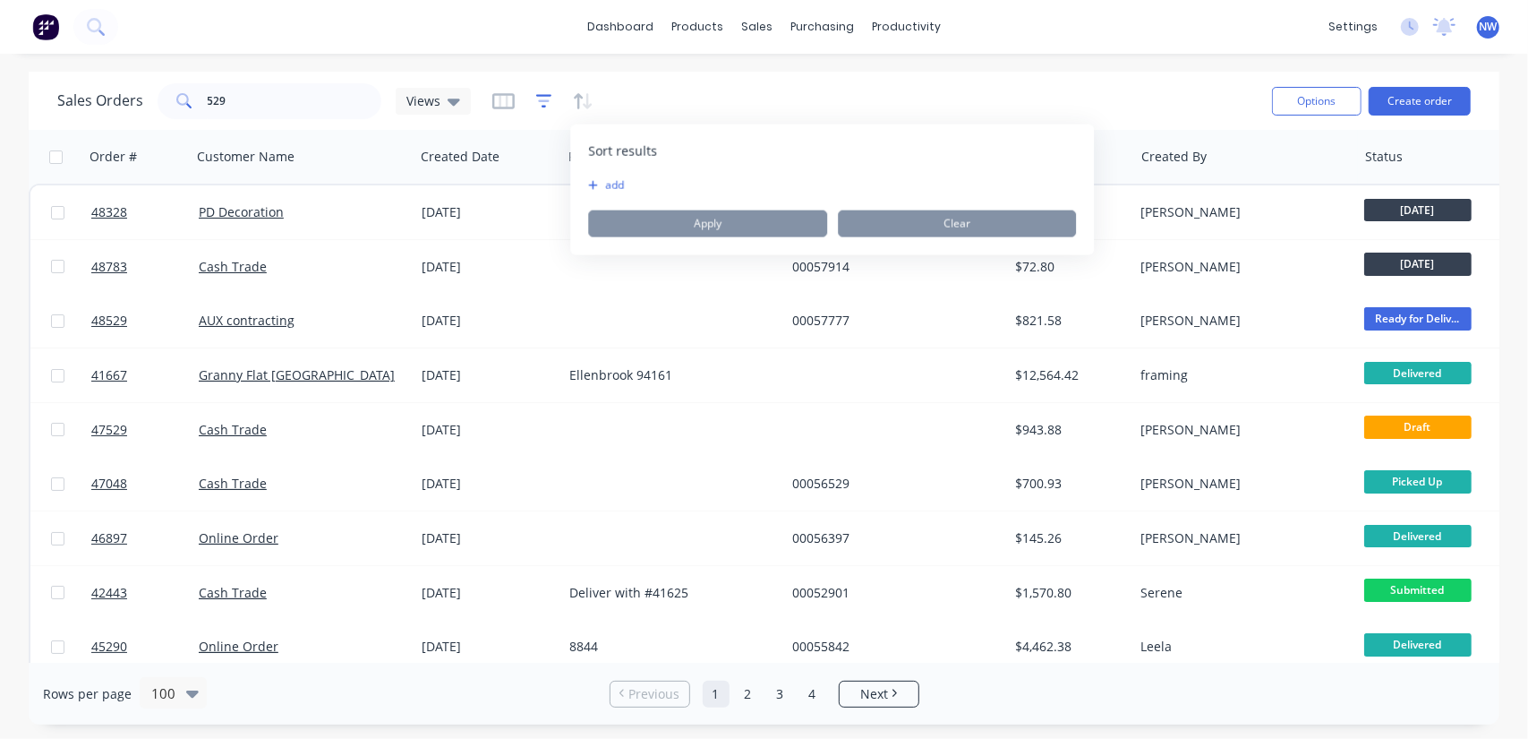
click at [542, 98] on icon "button" at bounding box center [544, 101] width 16 height 18
click at [560, 182] on button "add" at bounding box center [573, 185] width 45 height 14
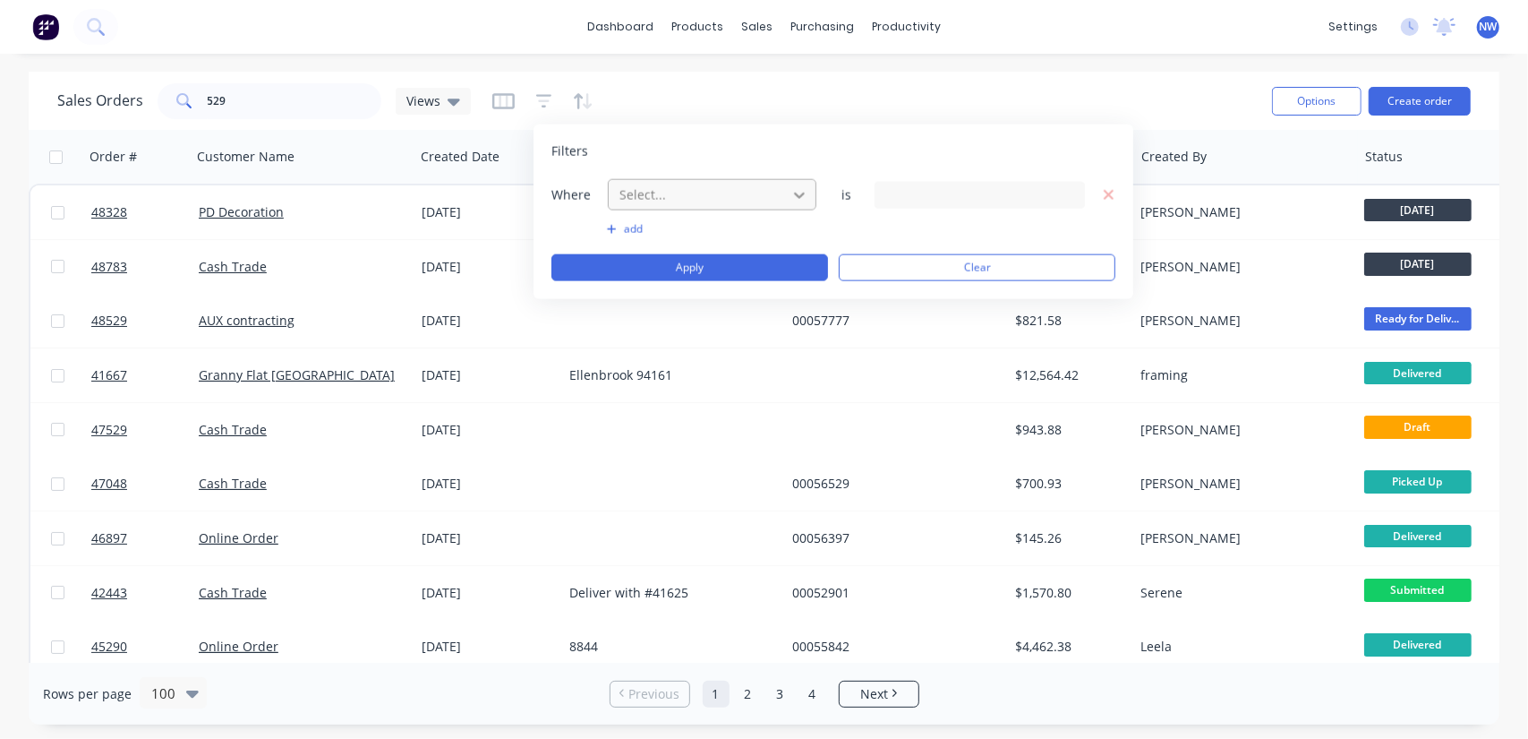
click at [802, 192] on icon at bounding box center [799, 194] width 18 height 18
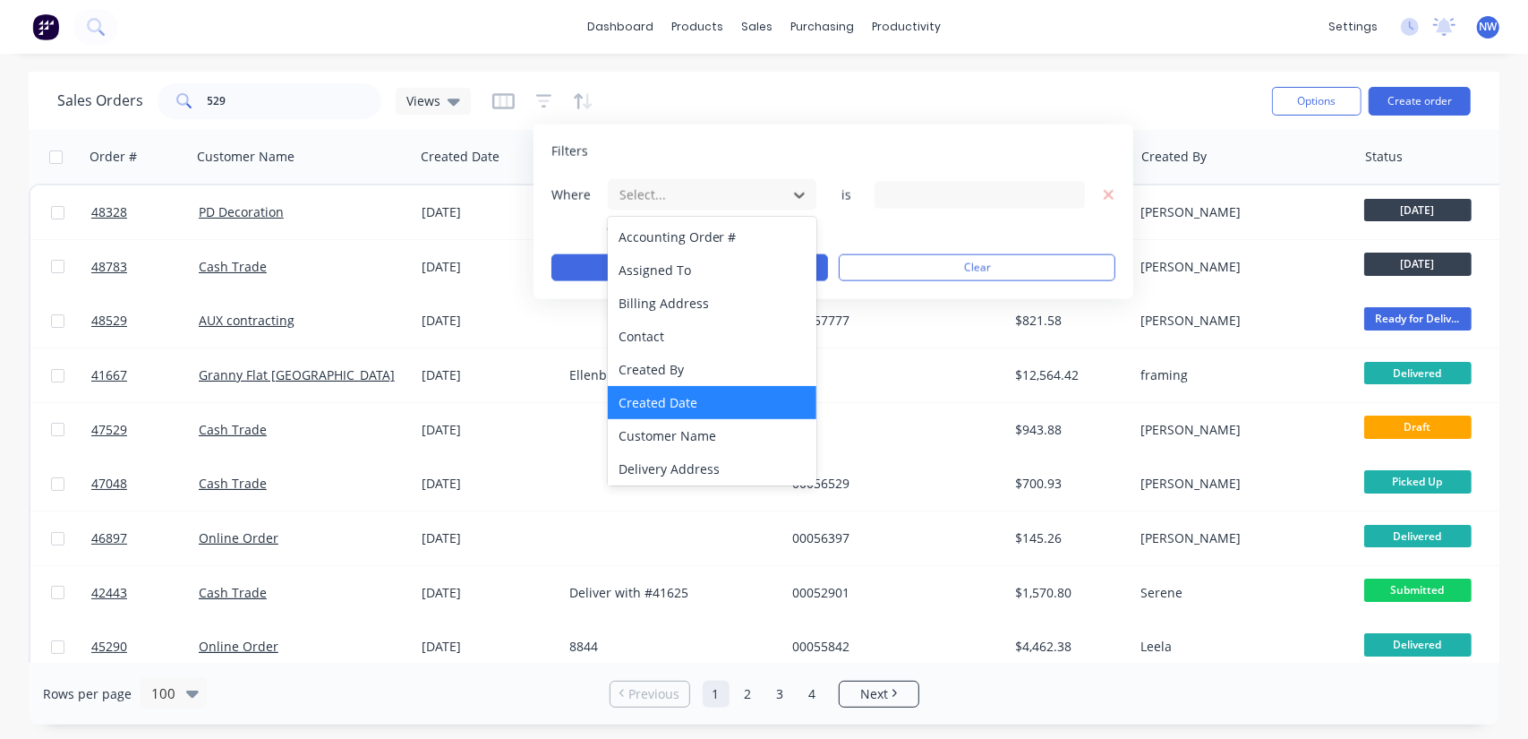
click at [659, 398] on div "Created Date" at bounding box center [712, 402] width 209 height 33
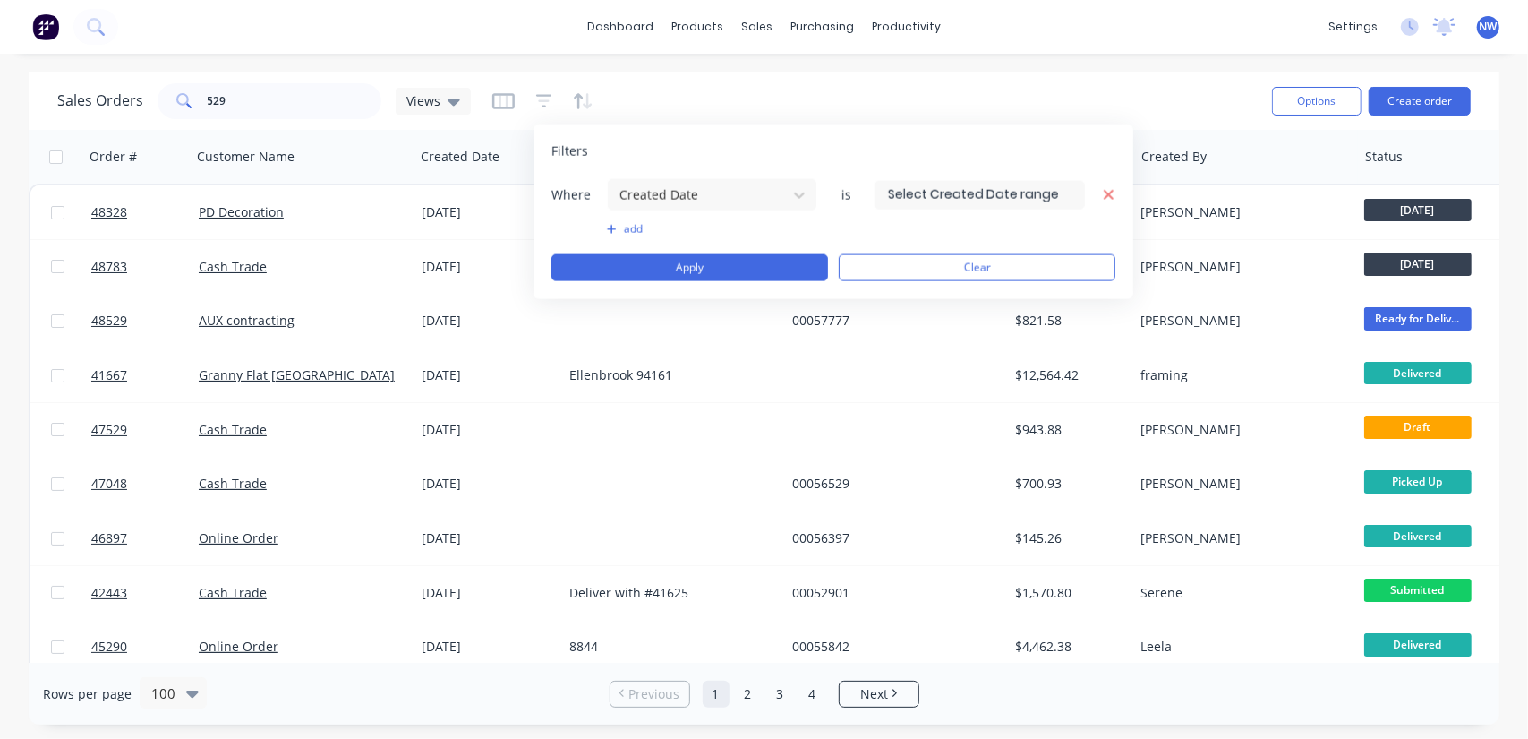
click at [1106, 192] on icon "button" at bounding box center [1109, 195] width 10 height 10
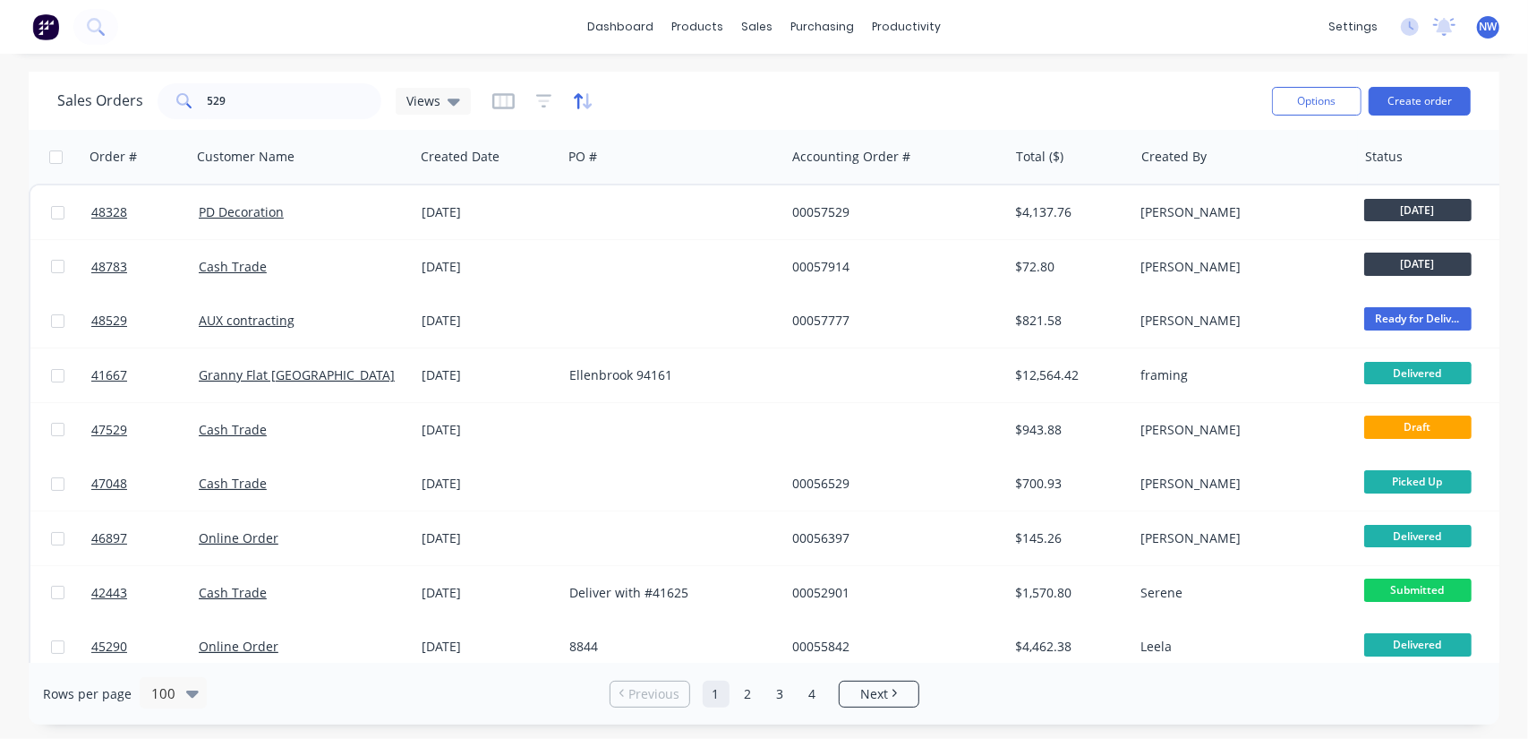
click at [580, 96] on icon "button" at bounding box center [583, 101] width 21 height 18
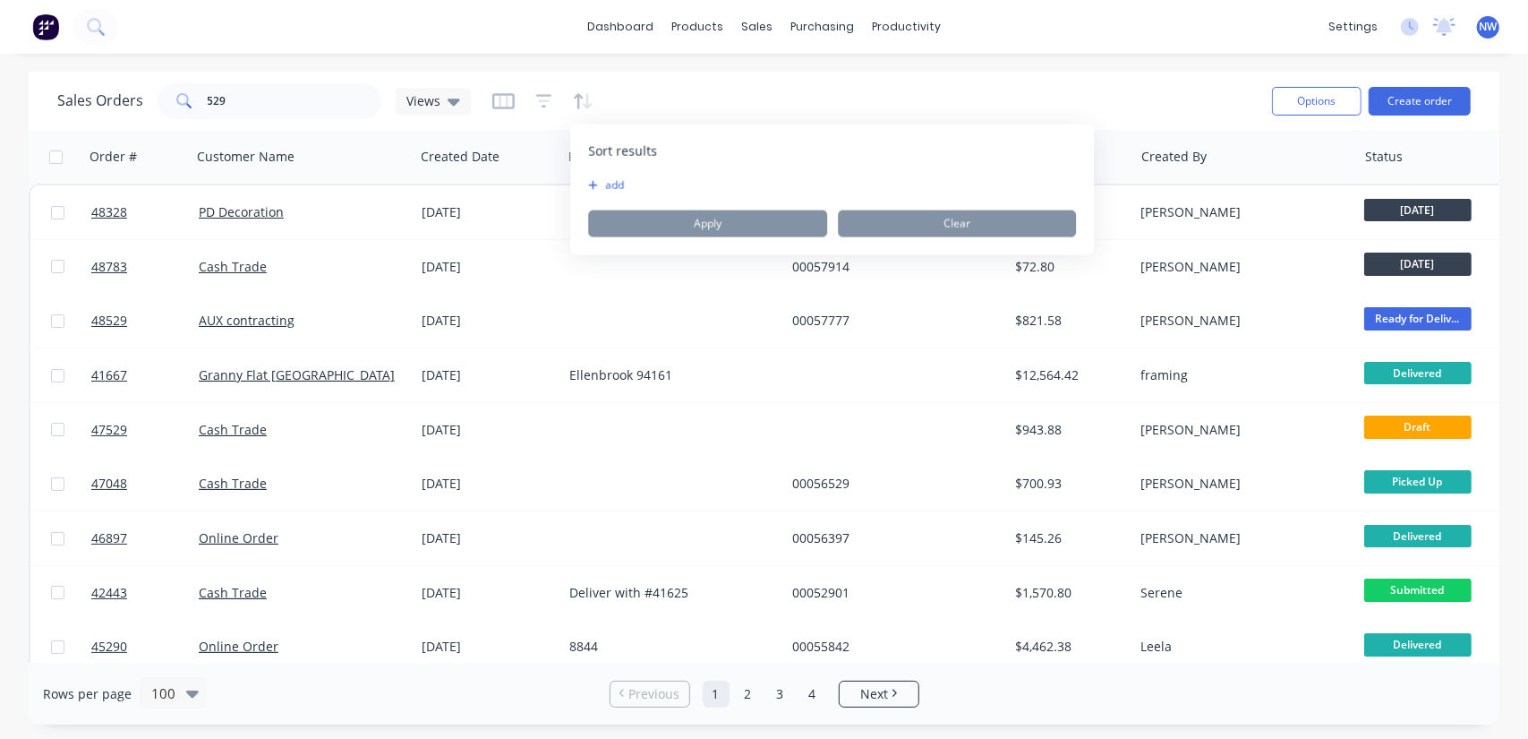
click at [596, 186] on icon "button" at bounding box center [593, 185] width 10 height 11
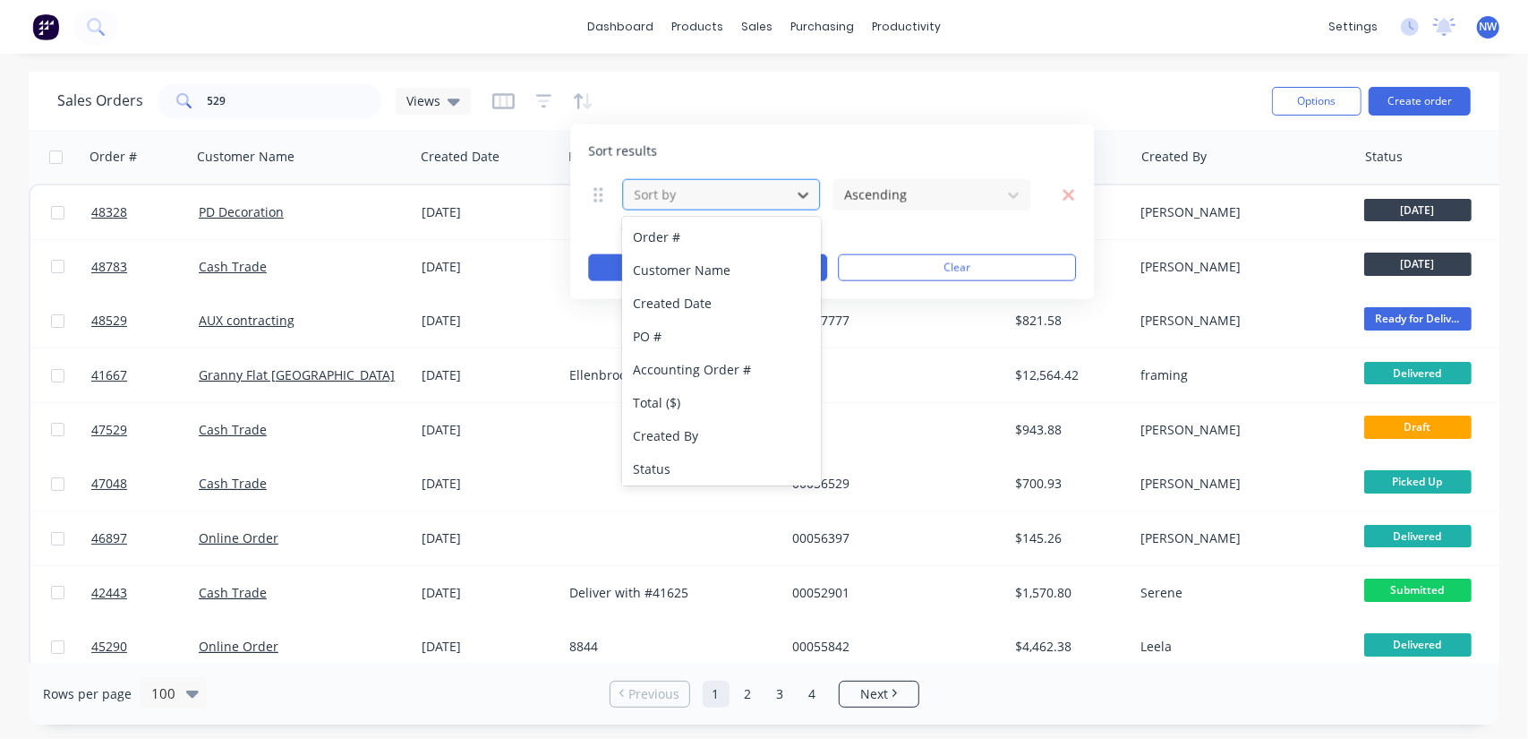
click at [787, 193] on div "Sort by" at bounding box center [707, 195] width 160 height 30
click at [671, 300] on div "Created Date" at bounding box center [721, 302] width 199 height 33
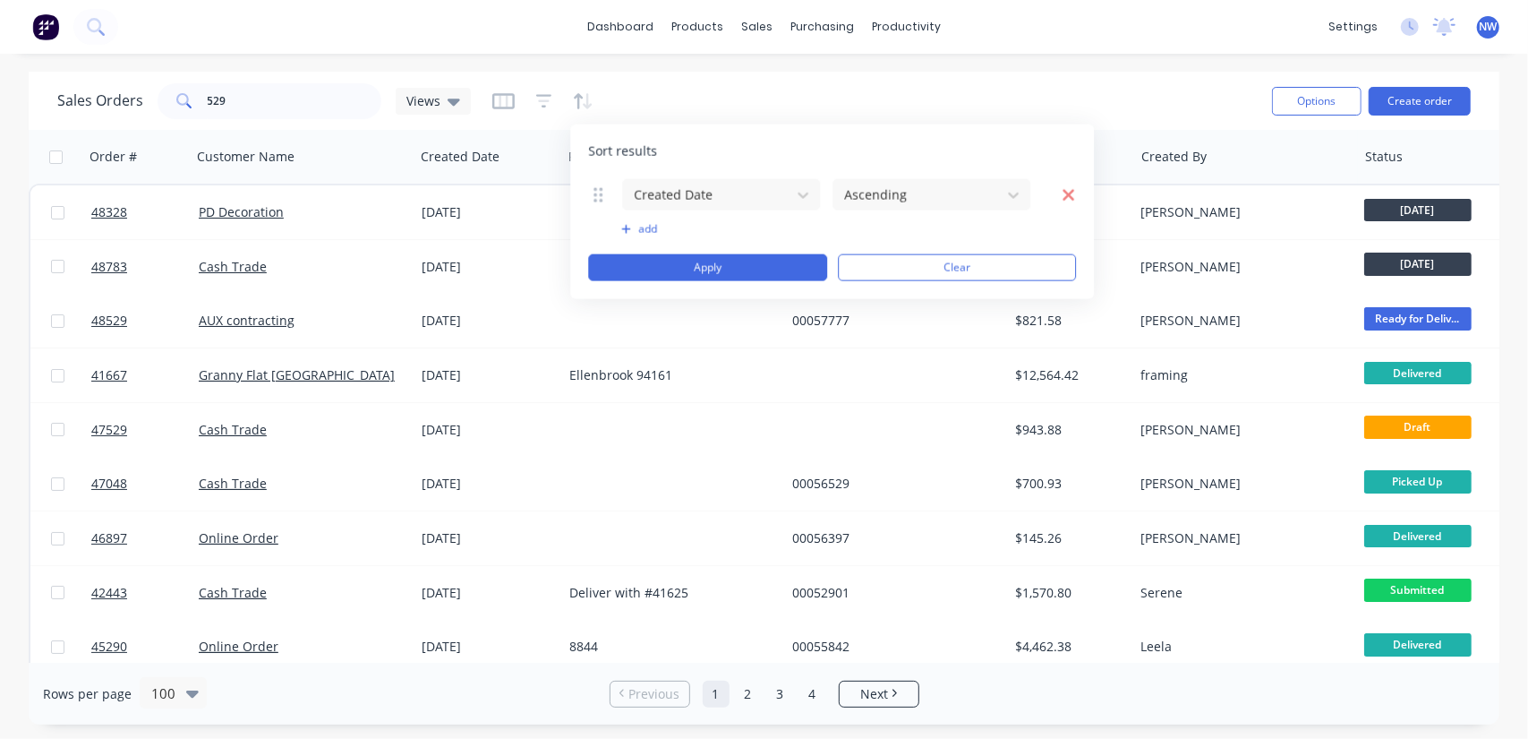
click at [1072, 192] on icon "button" at bounding box center [1068, 194] width 13 height 18
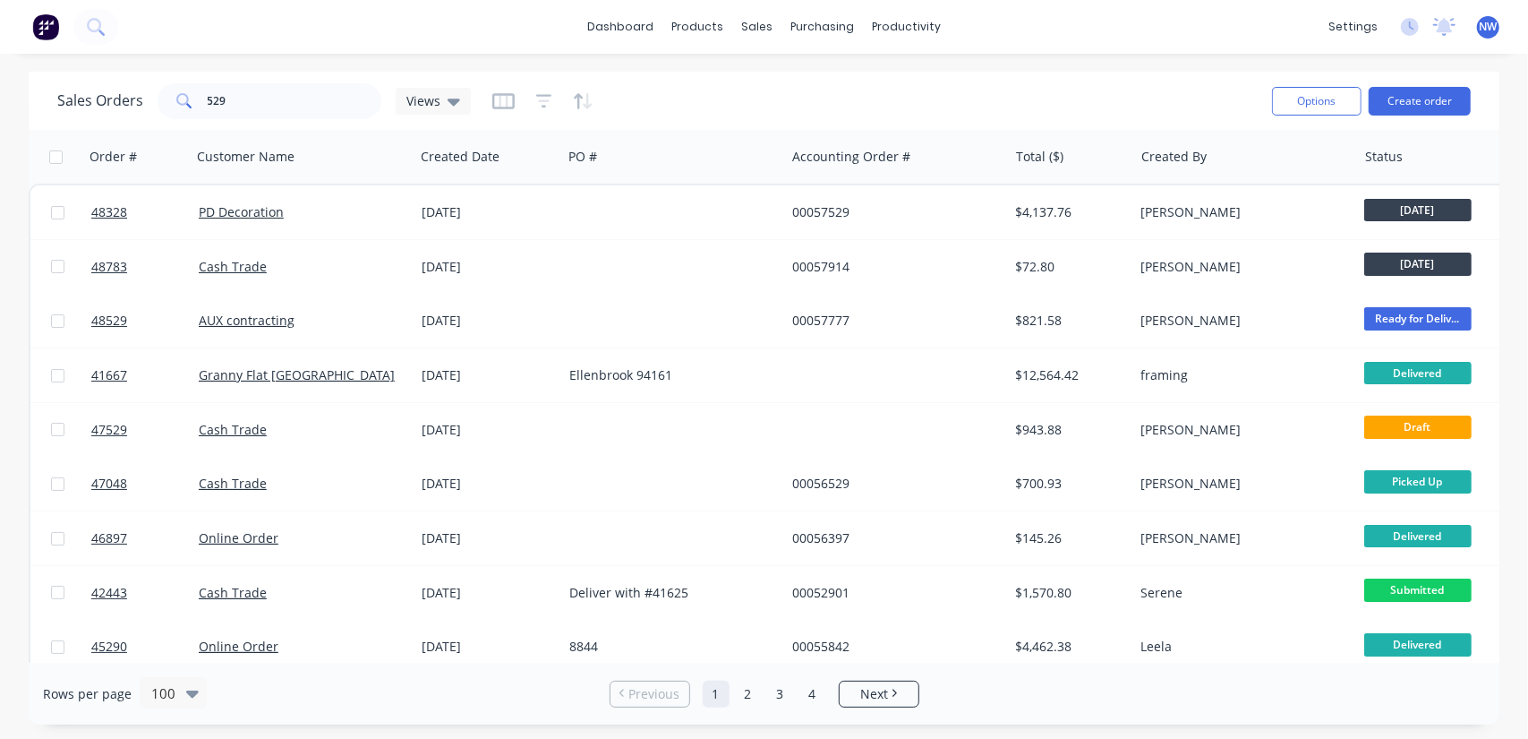
click at [713, 66] on div "dashboard products sales purchasing productivity dashboard products Product Cat…" at bounding box center [764, 369] width 1528 height 739
click at [489, 103] on div "Sales Orders 529 Views" at bounding box center [657, 101] width 1200 height 44
click at [496, 103] on icon "button" at bounding box center [503, 101] width 22 height 18
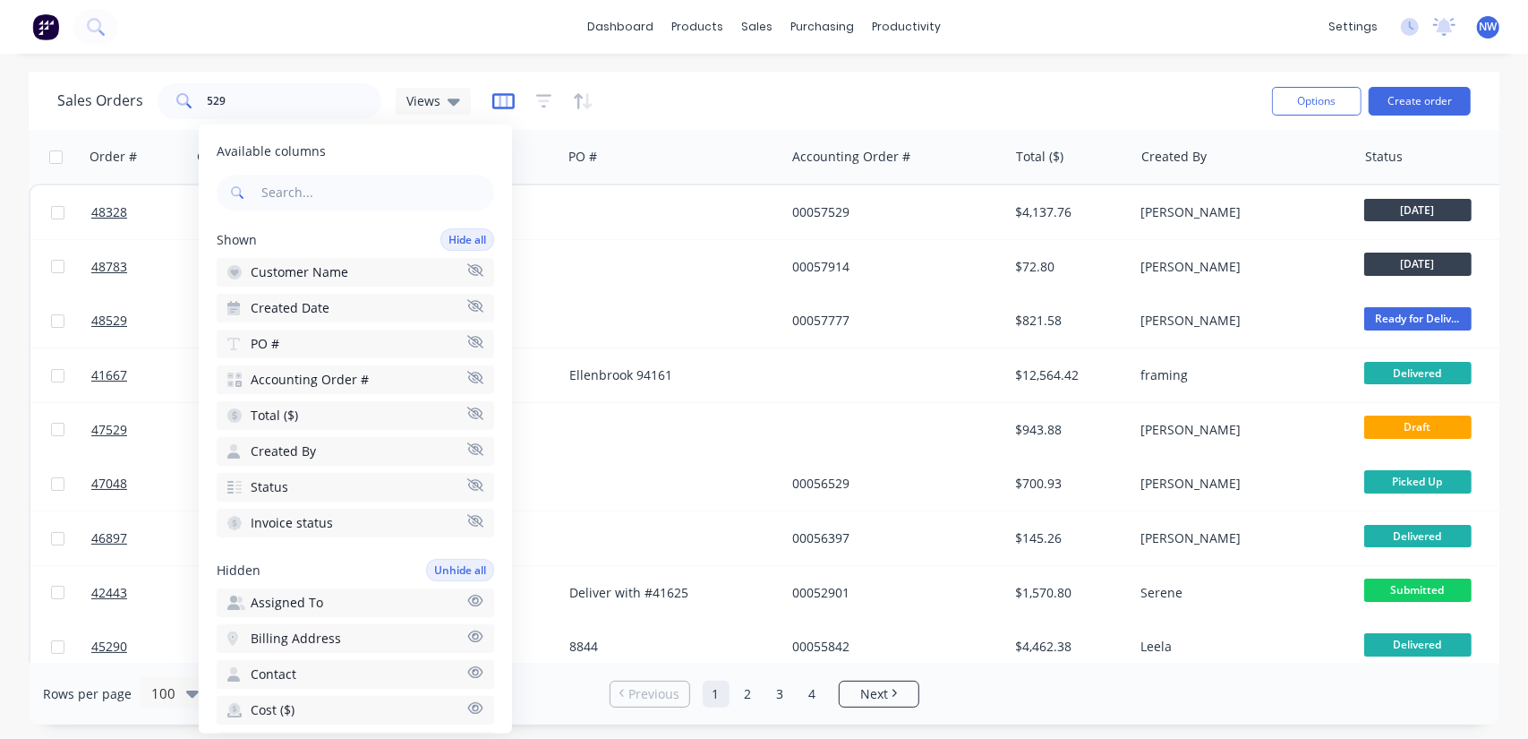
click at [499, 103] on icon "button" at bounding box center [503, 101] width 9 height 12
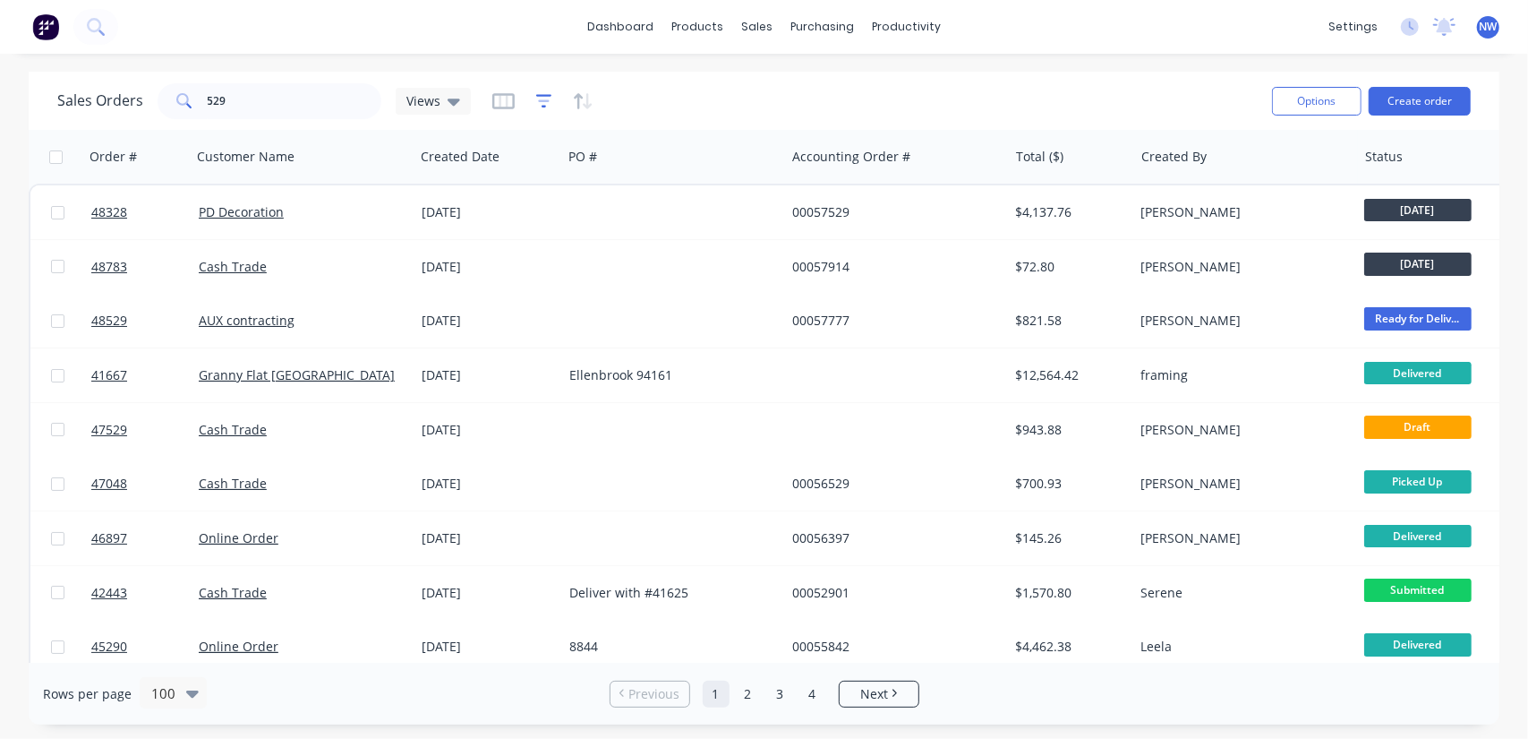
click at [544, 100] on icon "button" at bounding box center [544, 100] width 12 height 3
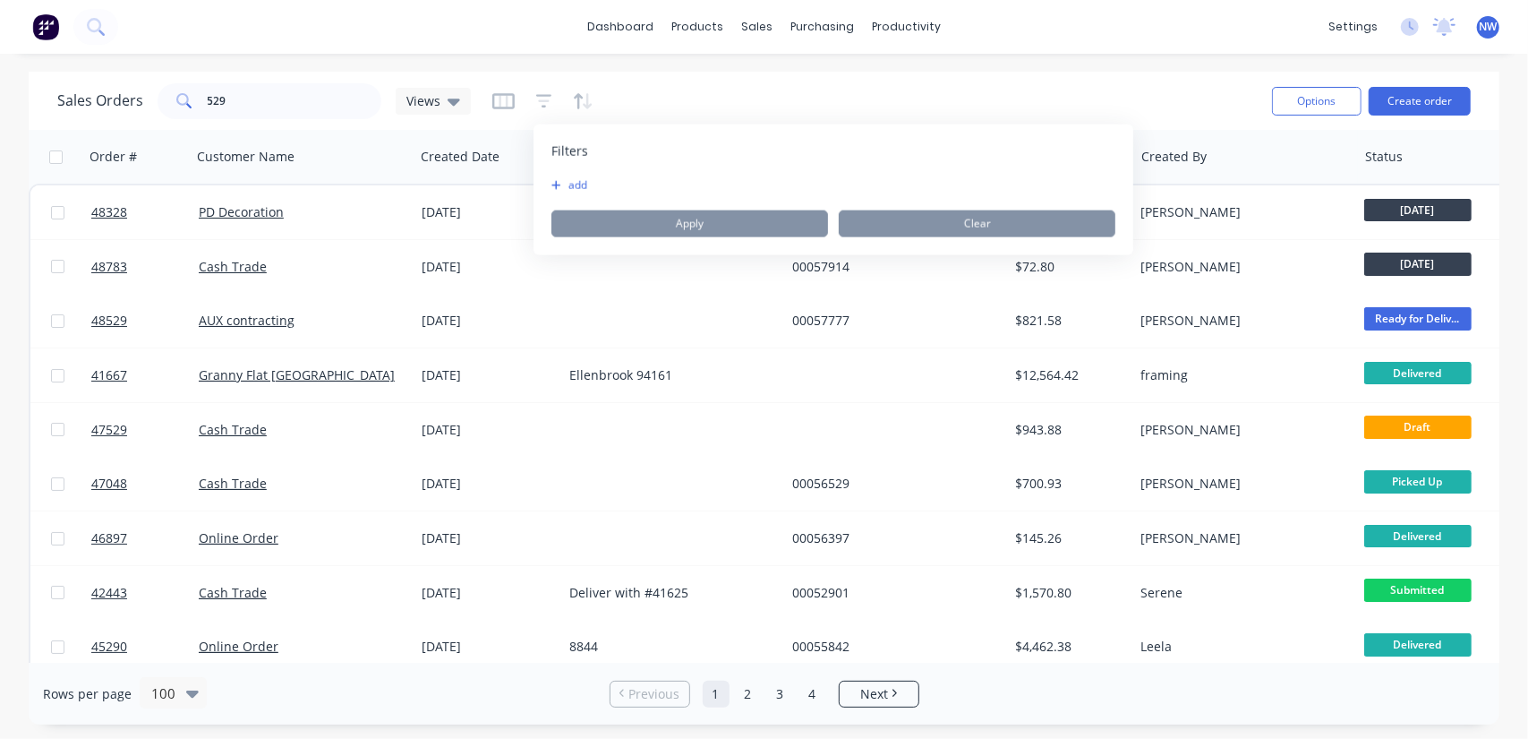
click at [561, 186] on button "add" at bounding box center [573, 185] width 45 height 14
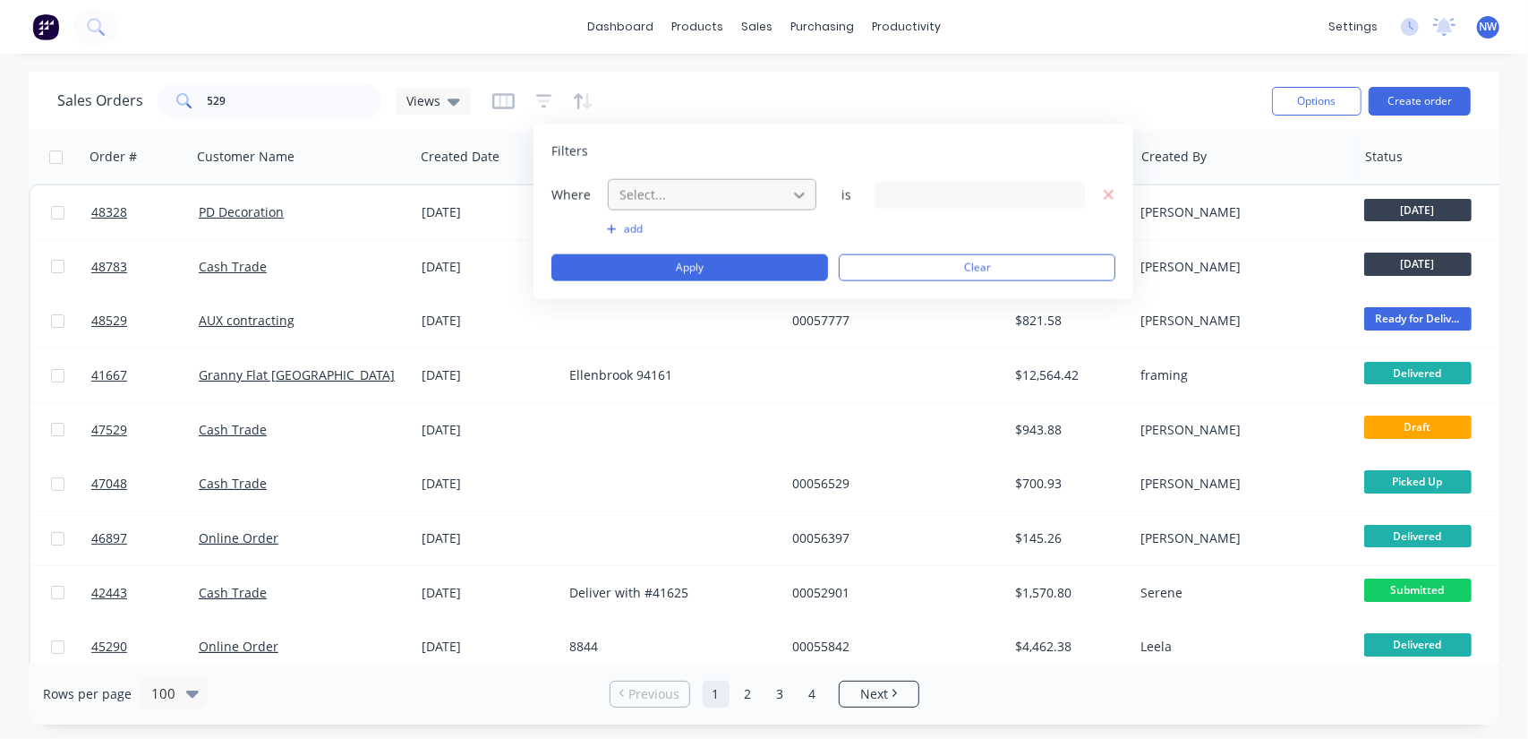
click at [797, 193] on icon at bounding box center [799, 195] width 11 height 6
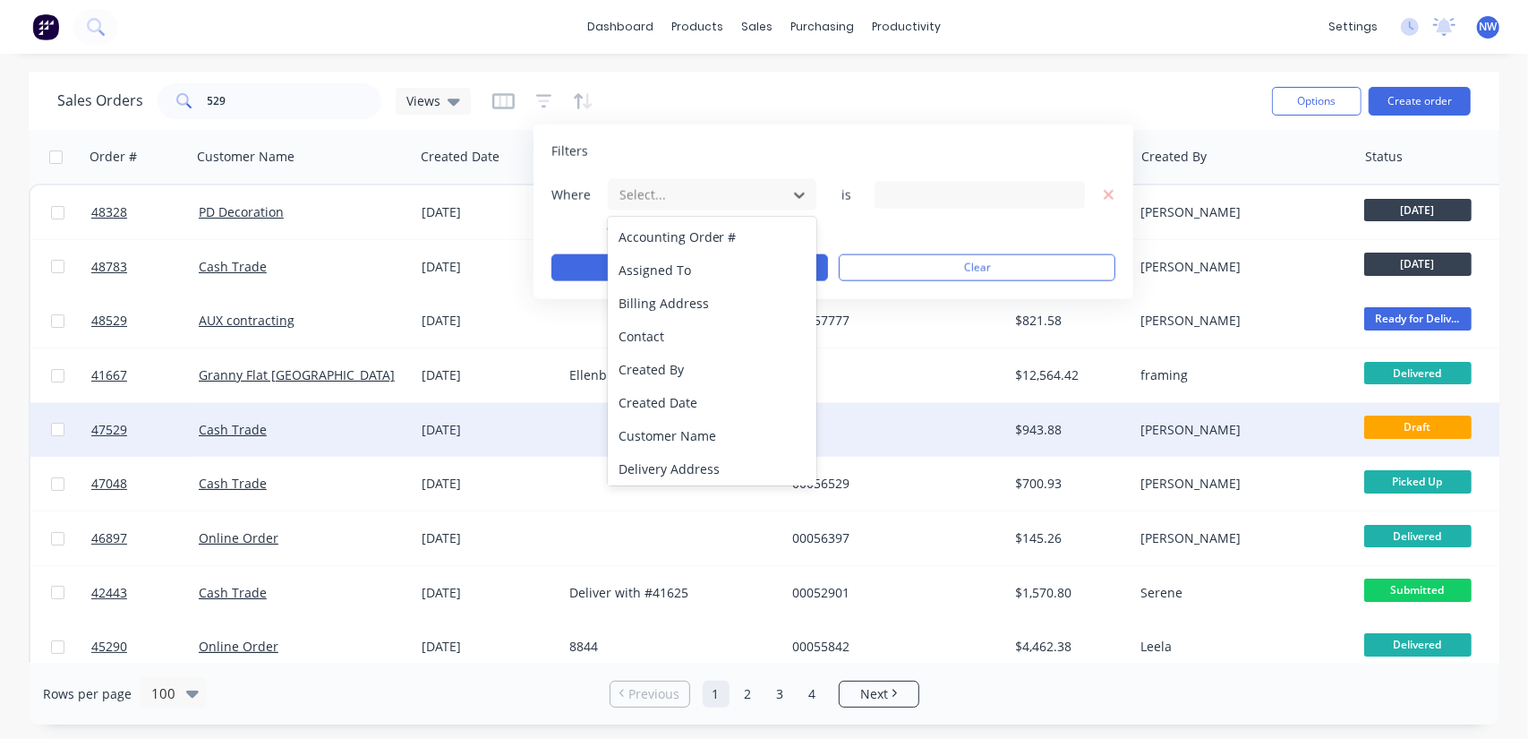
click at [645, 402] on div "Created Date" at bounding box center [712, 402] width 209 height 33
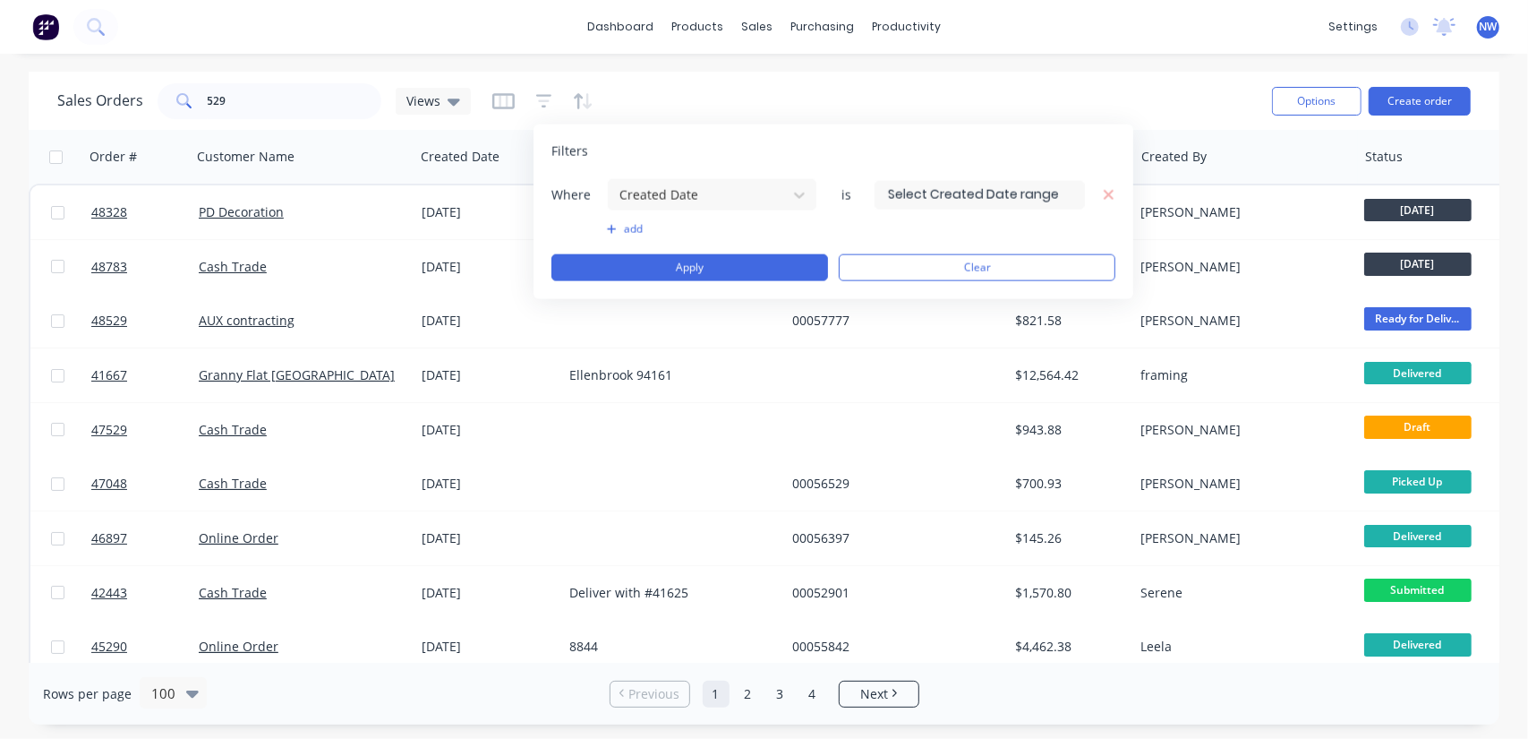
click at [1028, 191] on input at bounding box center [979, 194] width 209 height 27
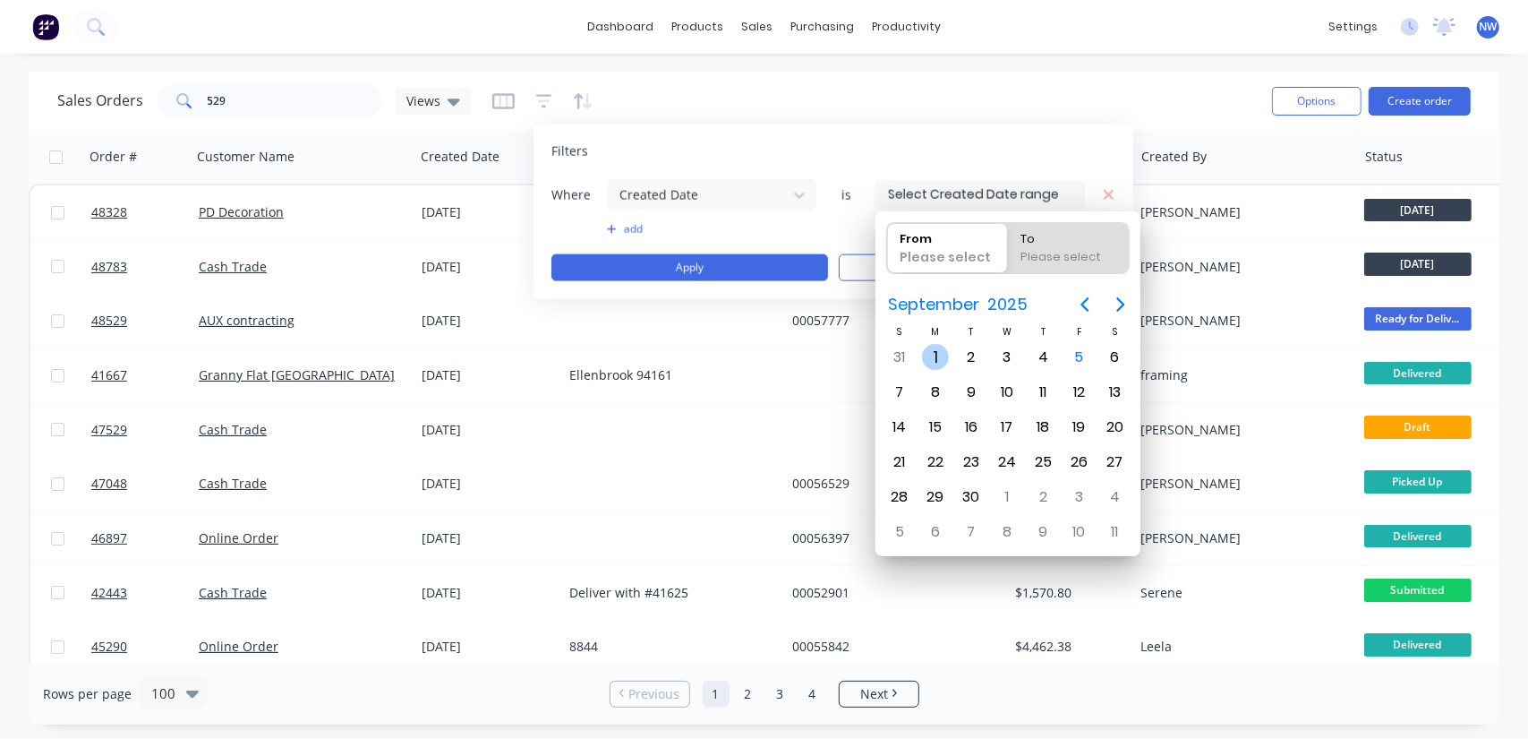
click at [936, 359] on div "1" at bounding box center [935, 357] width 27 height 27
type input "[DATE]"
radio input "false"
radio input "true"
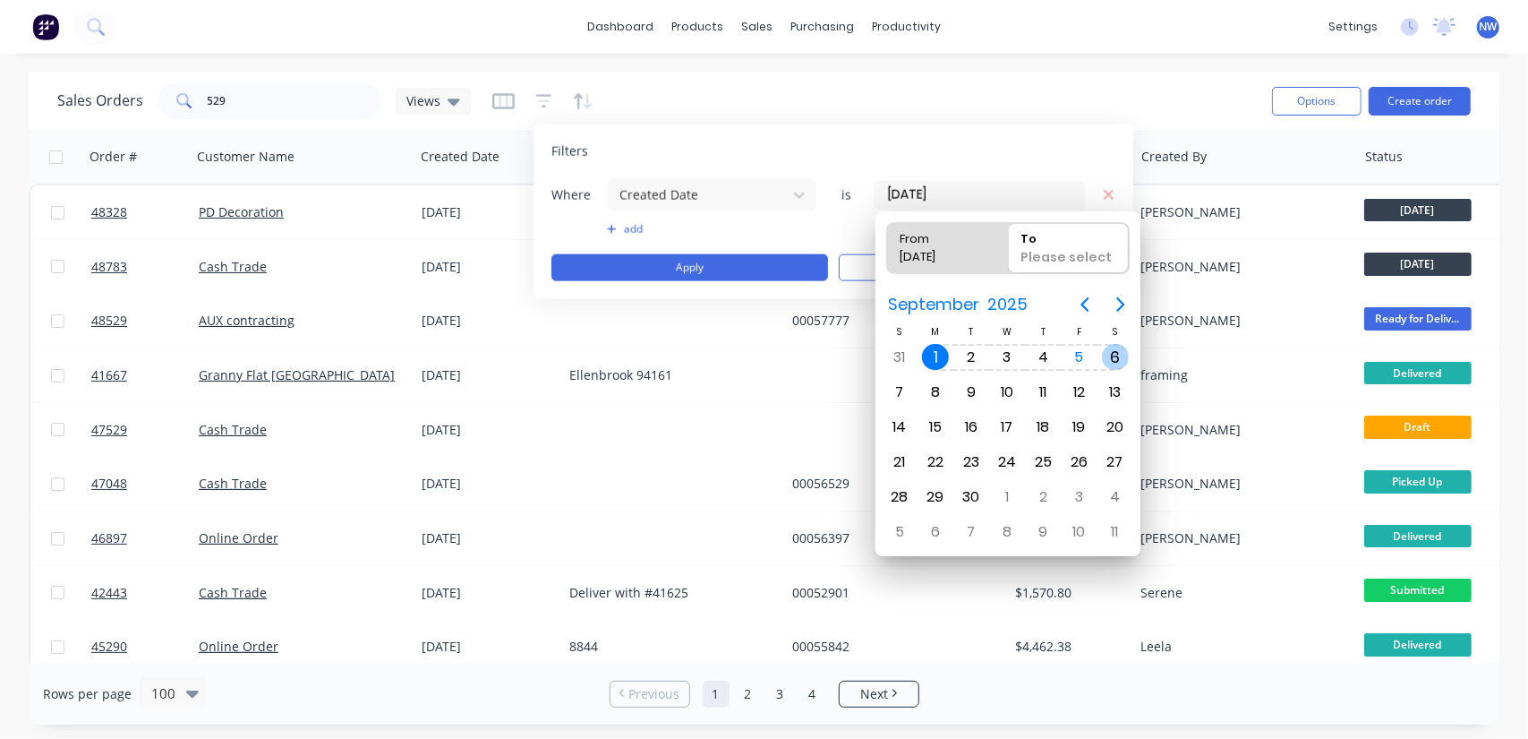
click at [1112, 361] on div "6" at bounding box center [1115, 357] width 27 height 27
type input "[DATE] - [DATE]"
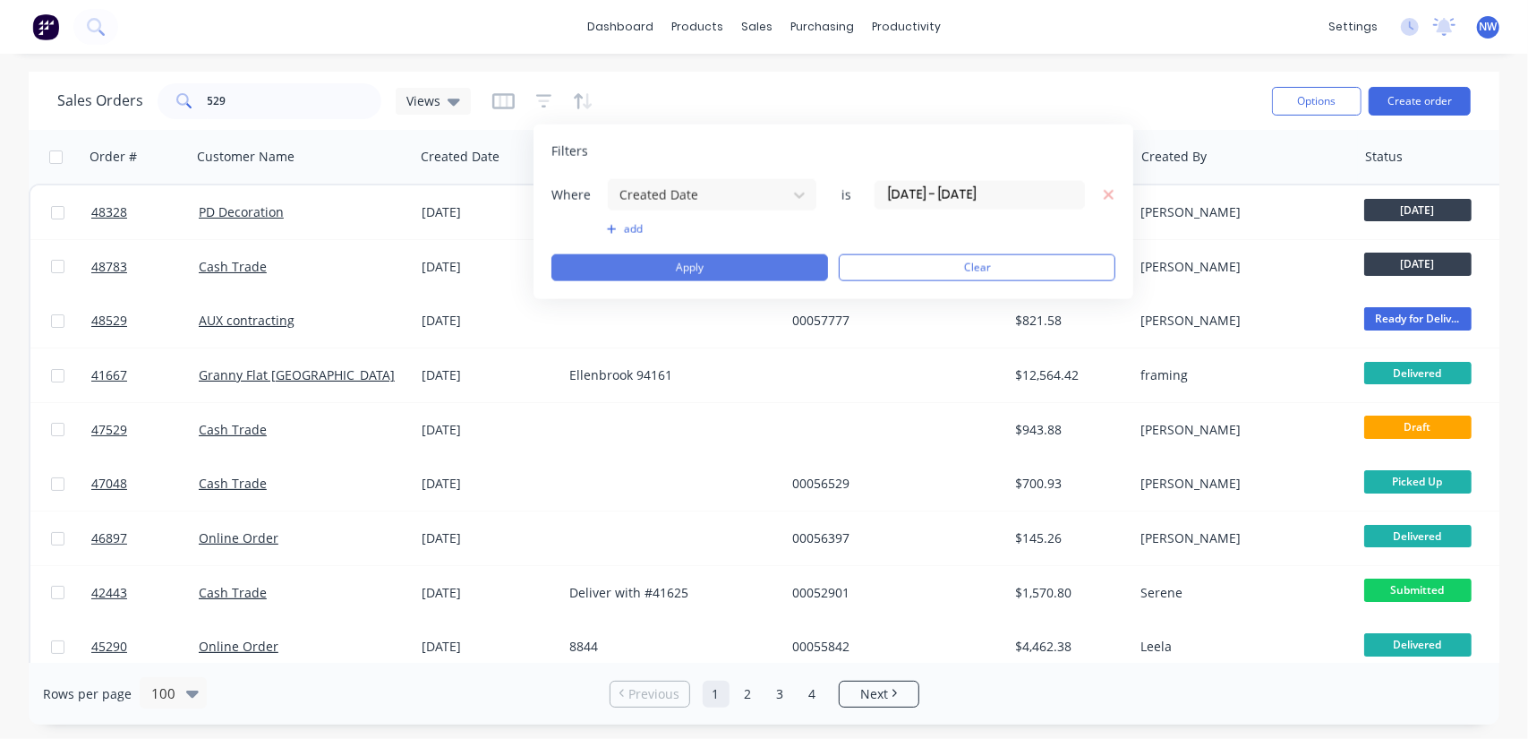
click at [645, 269] on button "Apply" at bounding box center [689, 267] width 277 height 27
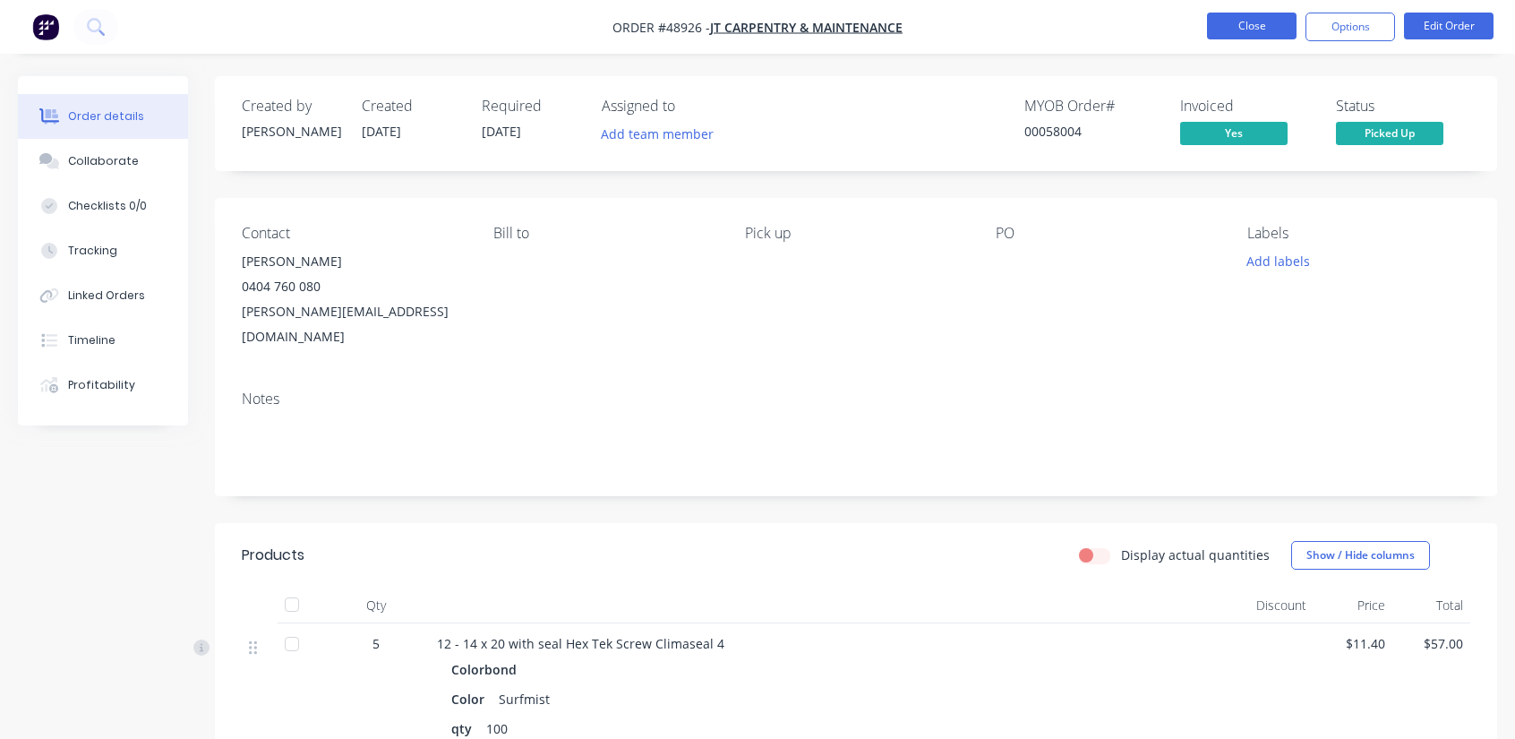
click at [1247, 27] on button "Close" at bounding box center [1252, 26] width 90 height 27
